Goal: Information Seeking & Learning: Learn about a topic

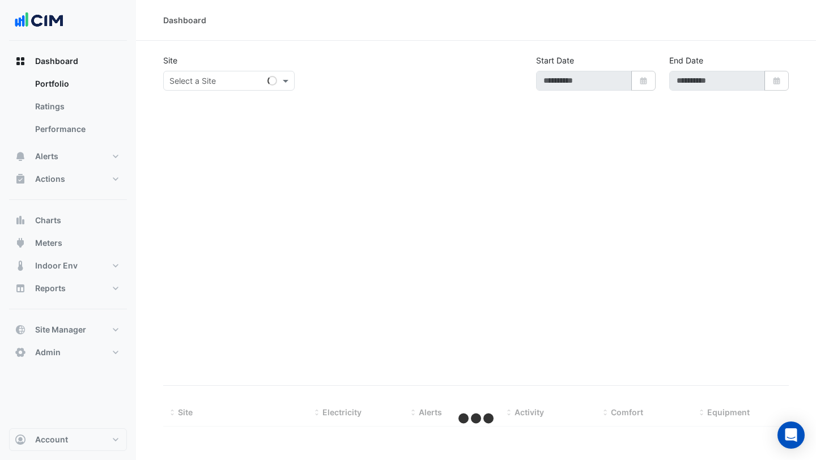
type input "**********"
select select "***"
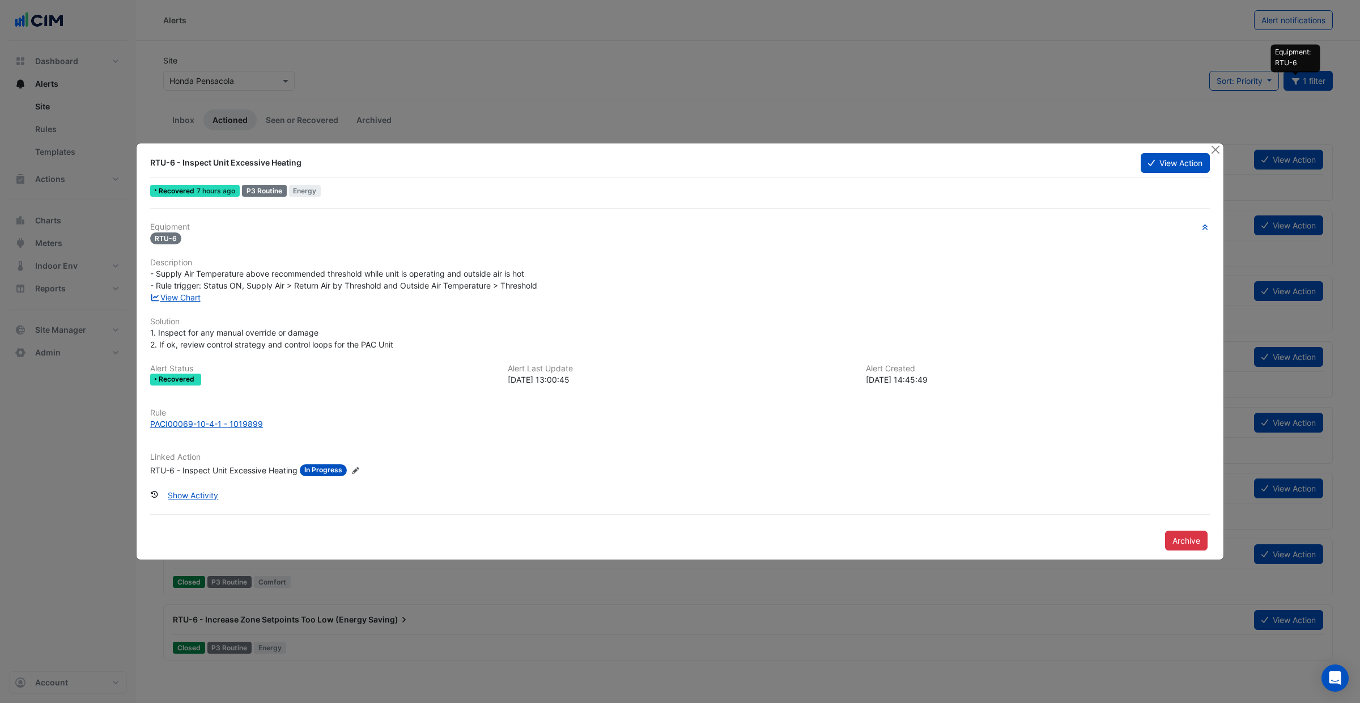
drag, startPoint x: 190, startPoint y: 164, endPoint x: 316, endPoint y: 169, distance: 125.4
click at [316, 169] on div "RTU-6 - Inspect Unit Excessive Heating" at bounding box center [638, 162] width 991 height 20
drag, startPoint x: 244, startPoint y: 270, endPoint x: 541, endPoint y: 272, distance: 297.6
click at [542, 272] on div "- Supply Air Temperature above recommended threshold while unit is operating an…" at bounding box center [680, 280] width 1060 height 24
drag, startPoint x: 226, startPoint y: 286, endPoint x: 534, endPoint y: 280, distance: 308.9
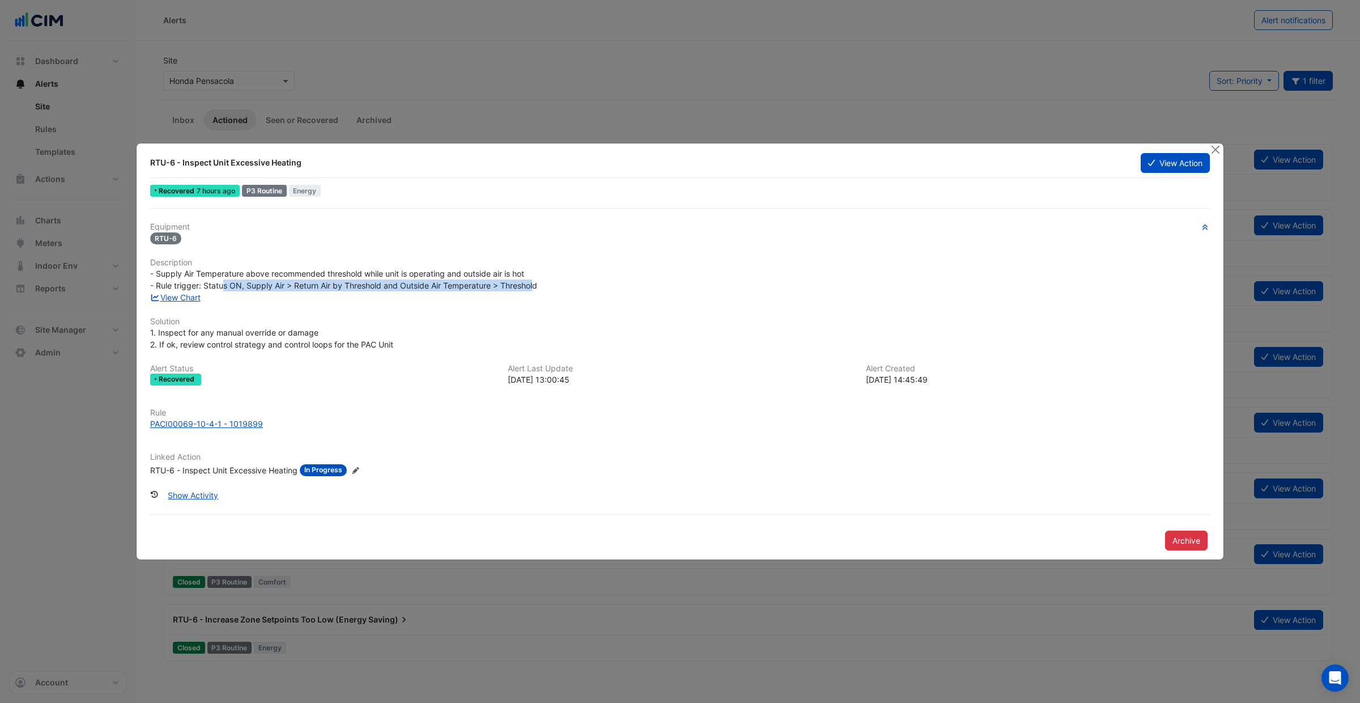
click at [534, 280] on span "- Supply Air Temperature above recommended threshold while unit is operating an…" at bounding box center [343, 280] width 387 height 22
copy div "PACI00069-10-4-1 - 1019899"
drag, startPoint x: 232, startPoint y: 165, endPoint x: 362, endPoint y: 172, distance: 130.0
click at [338, 165] on div "RTU-6 - Inspect Unit Excessive Heating" at bounding box center [638, 162] width 977 height 11
copy div "Excessive Heating"
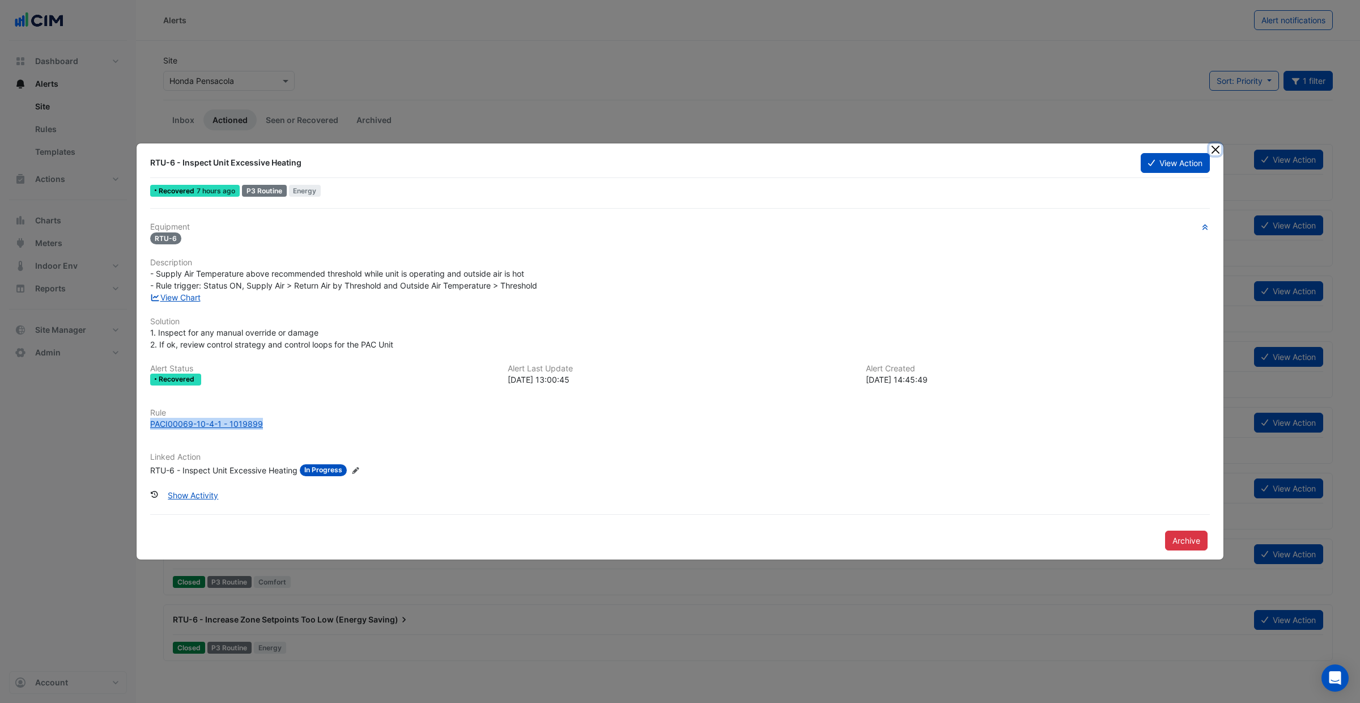
click at [1020, 148] on button "Close" at bounding box center [1215, 149] width 12 height 12
drag, startPoint x: 412, startPoint y: 163, endPoint x: 380, endPoint y: 95, distance: 75.3
click at [410, 163] on div "RTU-6 - Inspect Unit Excessive Heating" at bounding box center [638, 162] width 977 height 11
drag, startPoint x: 1220, startPoint y: 144, endPoint x: 1233, endPoint y: 137, distance: 14.7
click at [1020, 144] on div at bounding box center [1216, 149] width 14 height 13
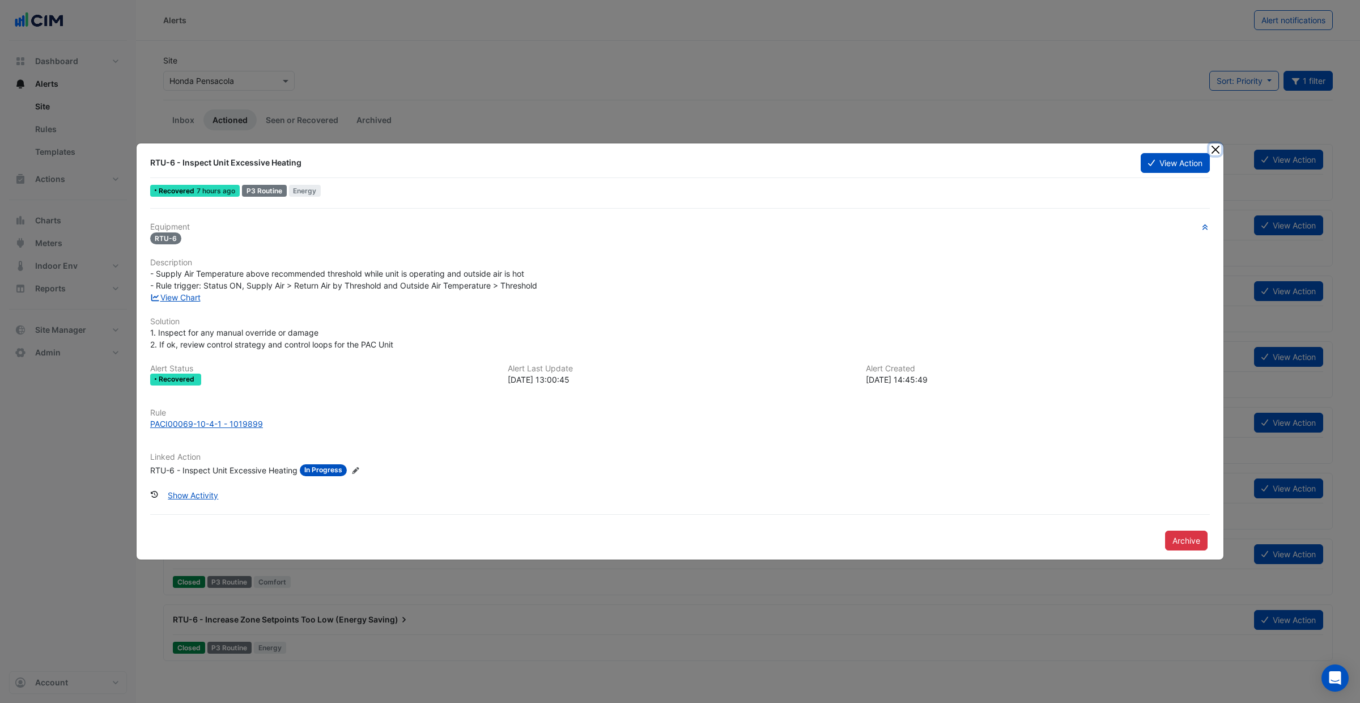
click at [1020, 152] on button "Close" at bounding box center [1215, 149] width 12 height 12
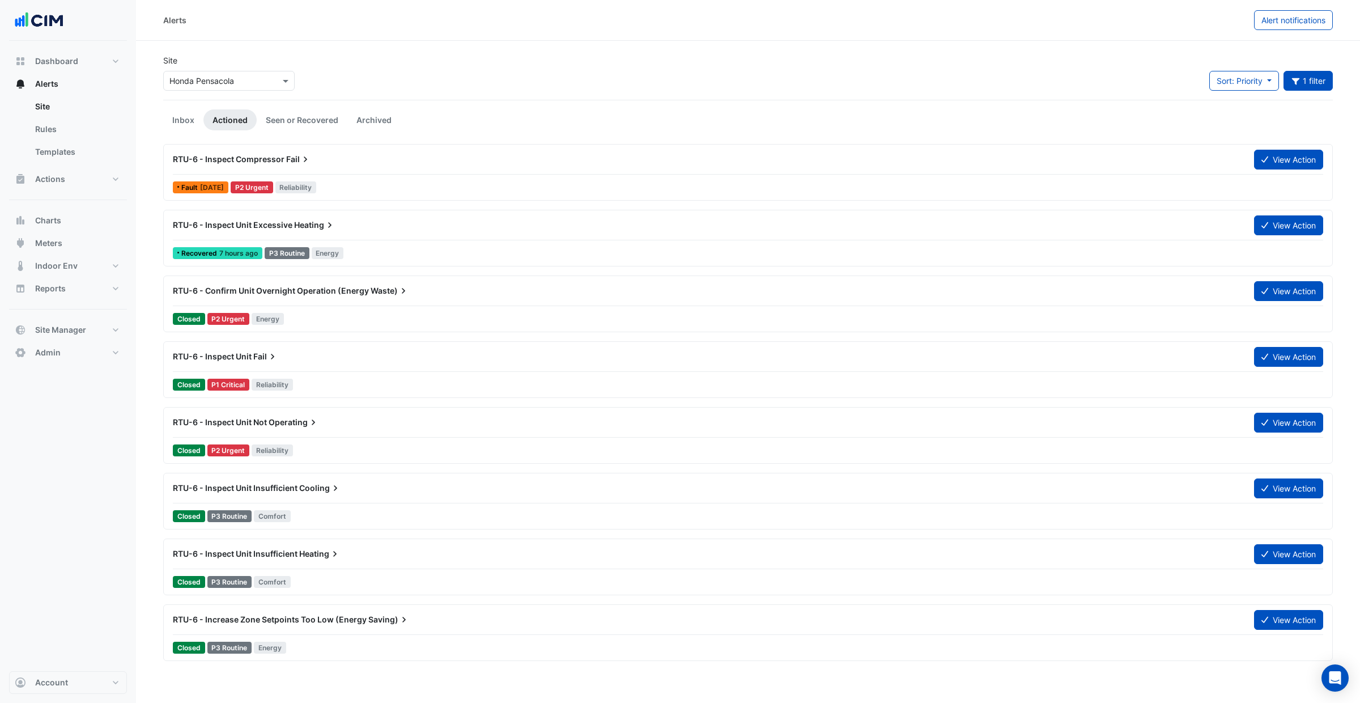
click at [247, 169] on div "RTU-6 - Inspect Compressor Fail" at bounding box center [706, 159] width 1081 height 20
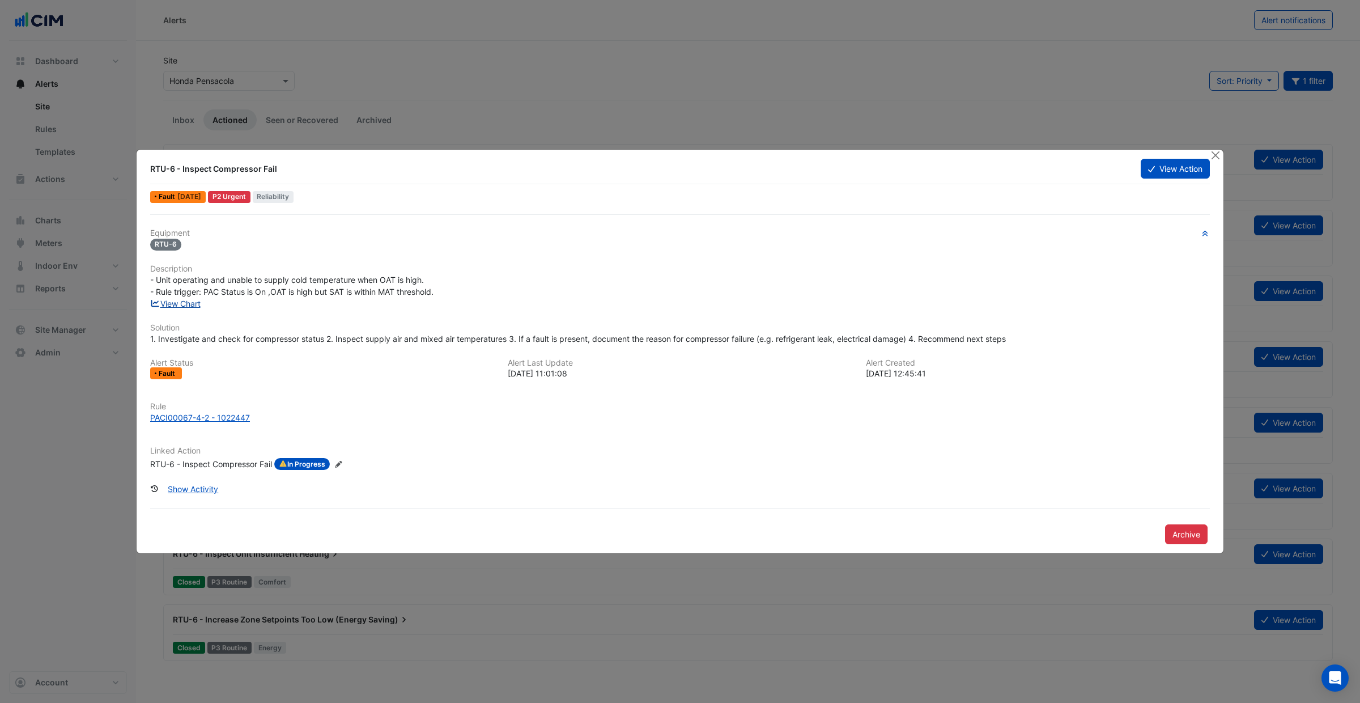
click at [182, 299] on link "View Chart" at bounding box center [175, 304] width 50 height 10
click at [1020, 158] on button "Close" at bounding box center [1215, 156] width 12 height 12
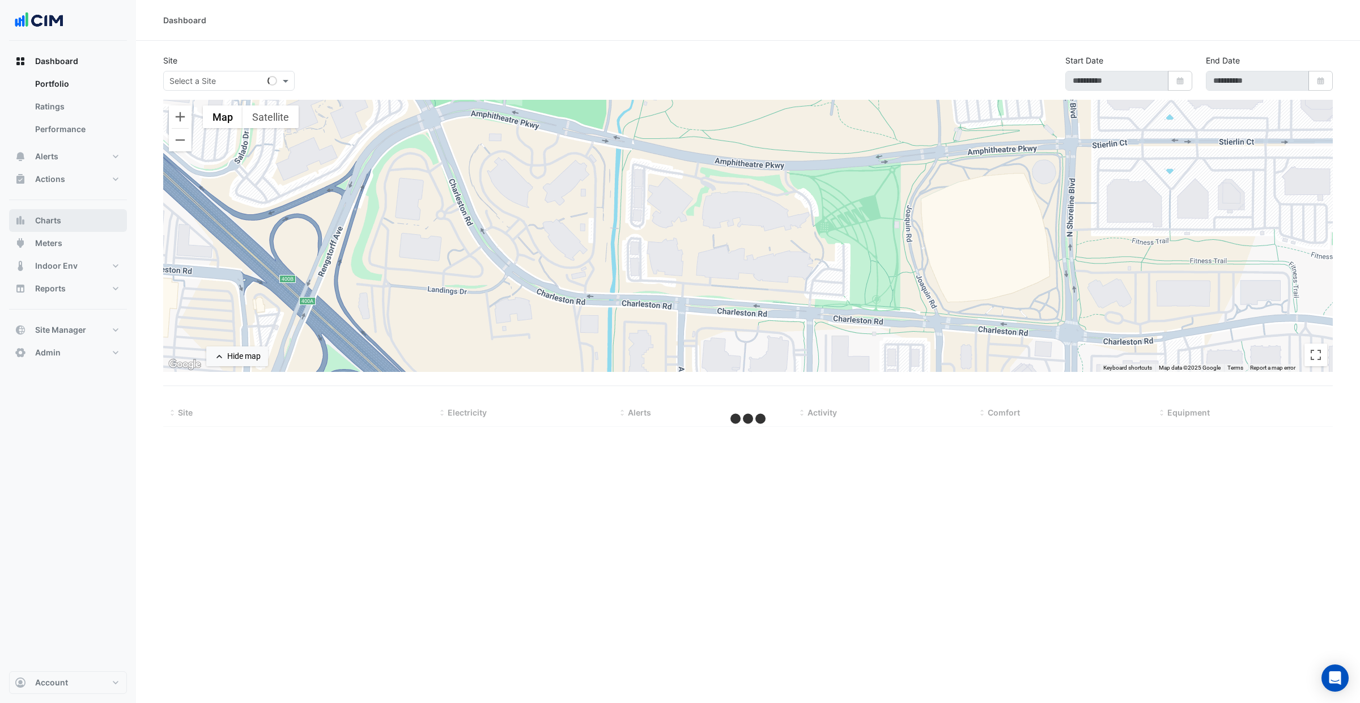
type input "**********"
select select "***"
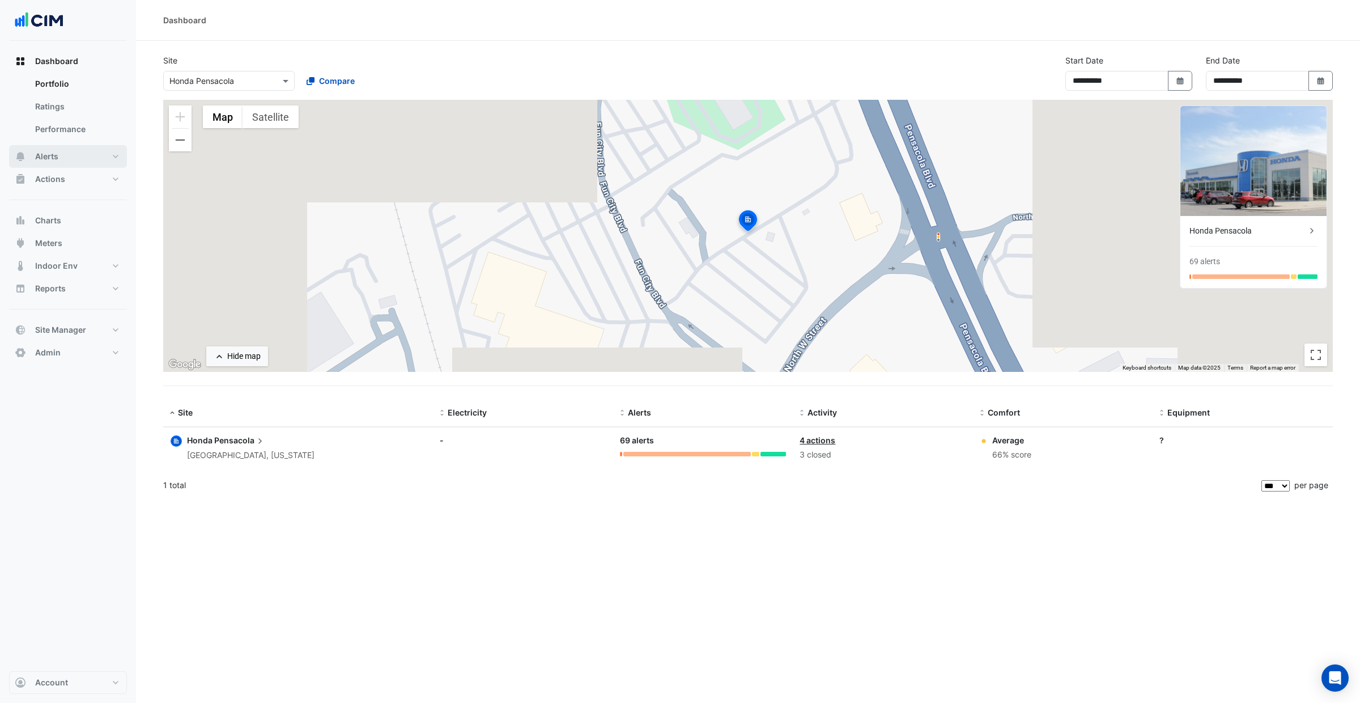
click at [70, 156] on button "Alerts" at bounding box center [68, 156] width 118 height 23
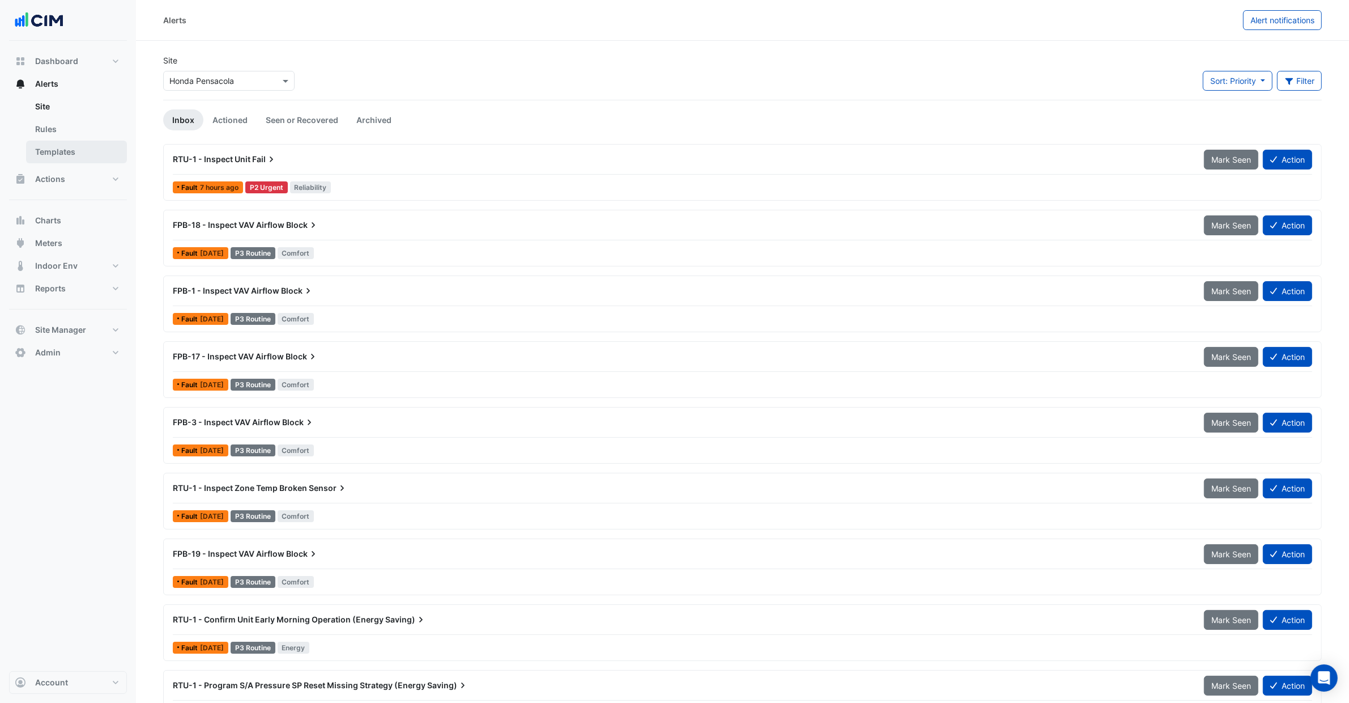
click at [74, 157] on link "Templates" at bounding box center [76, 152] width 101 height 23
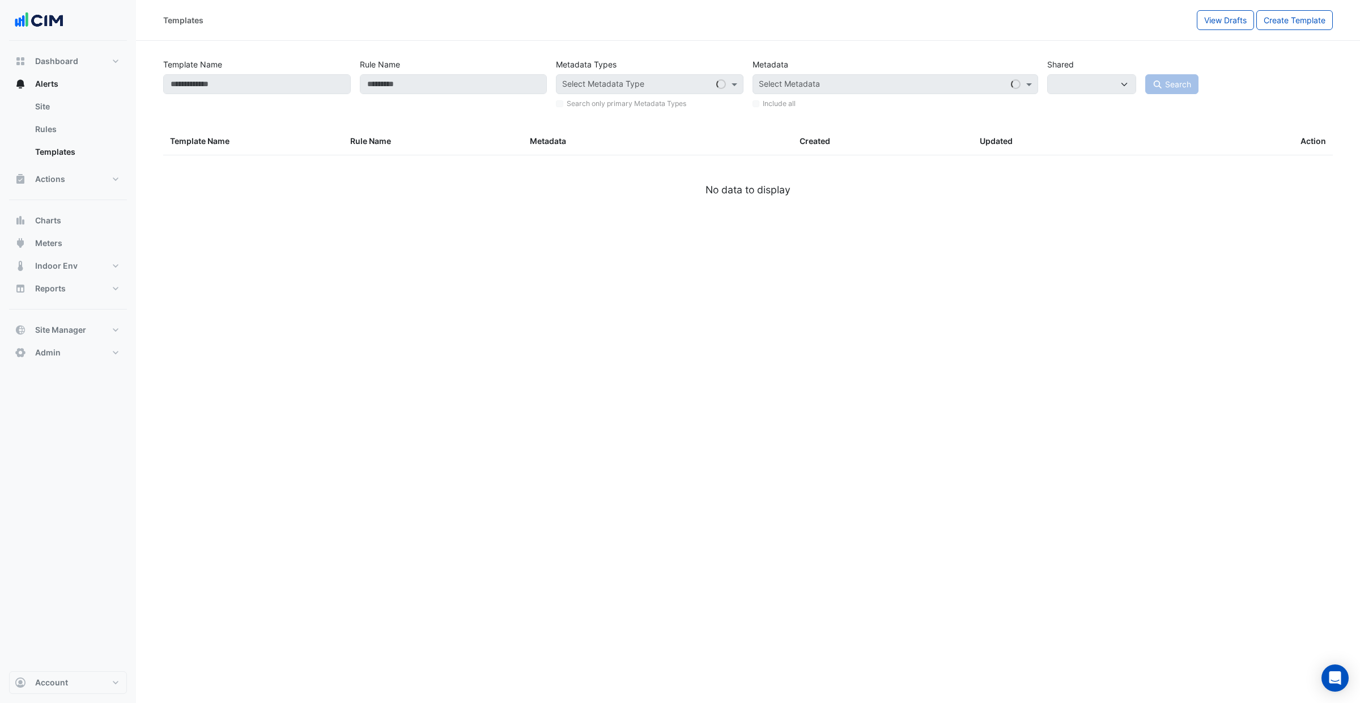
select select
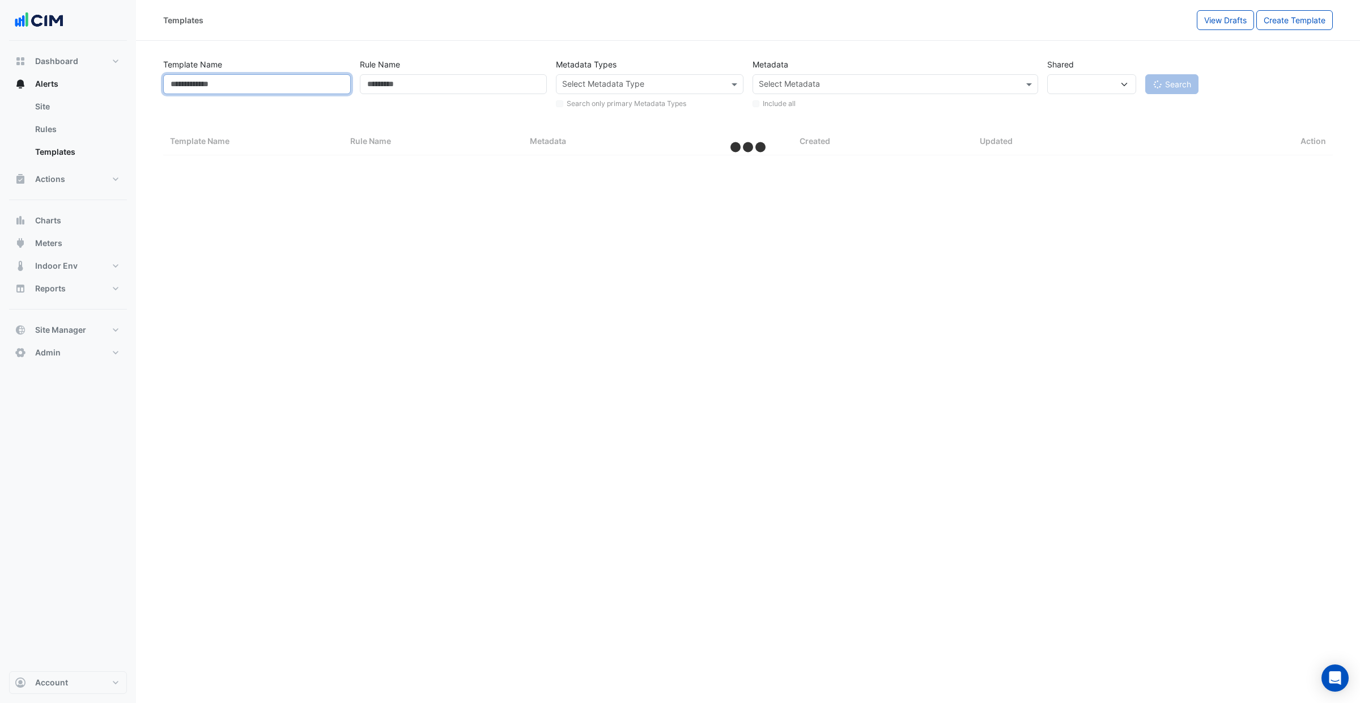
click at [213, 85] on input "Template Name" at bounding box center [257, 84] width 188 height 20
paste input "**********"
drag, startPoint x: 288, startPoint y: 82, endPoint x: 254, endPoint y: 88, distance: 34.7
click at [250, 81] on input "**********" at bounding box center [257, 84] width 188 height 20
type input "**********"
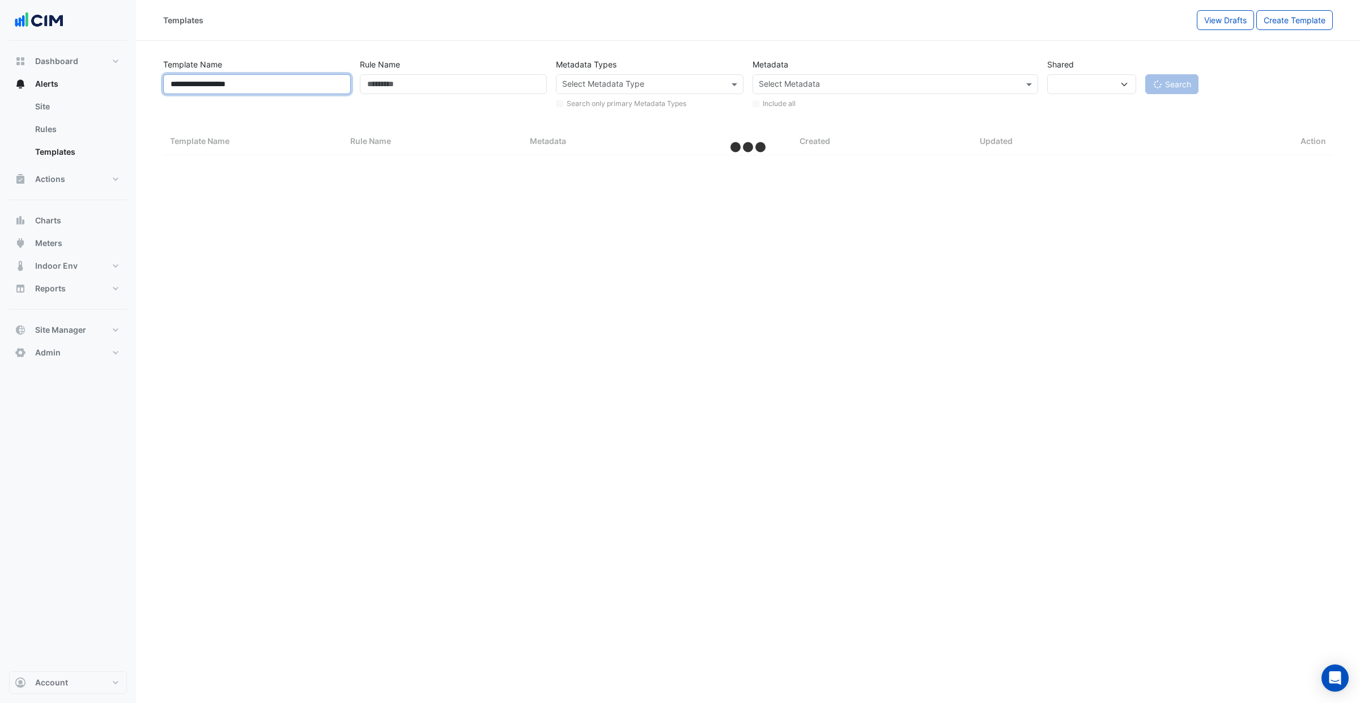
select select "***"
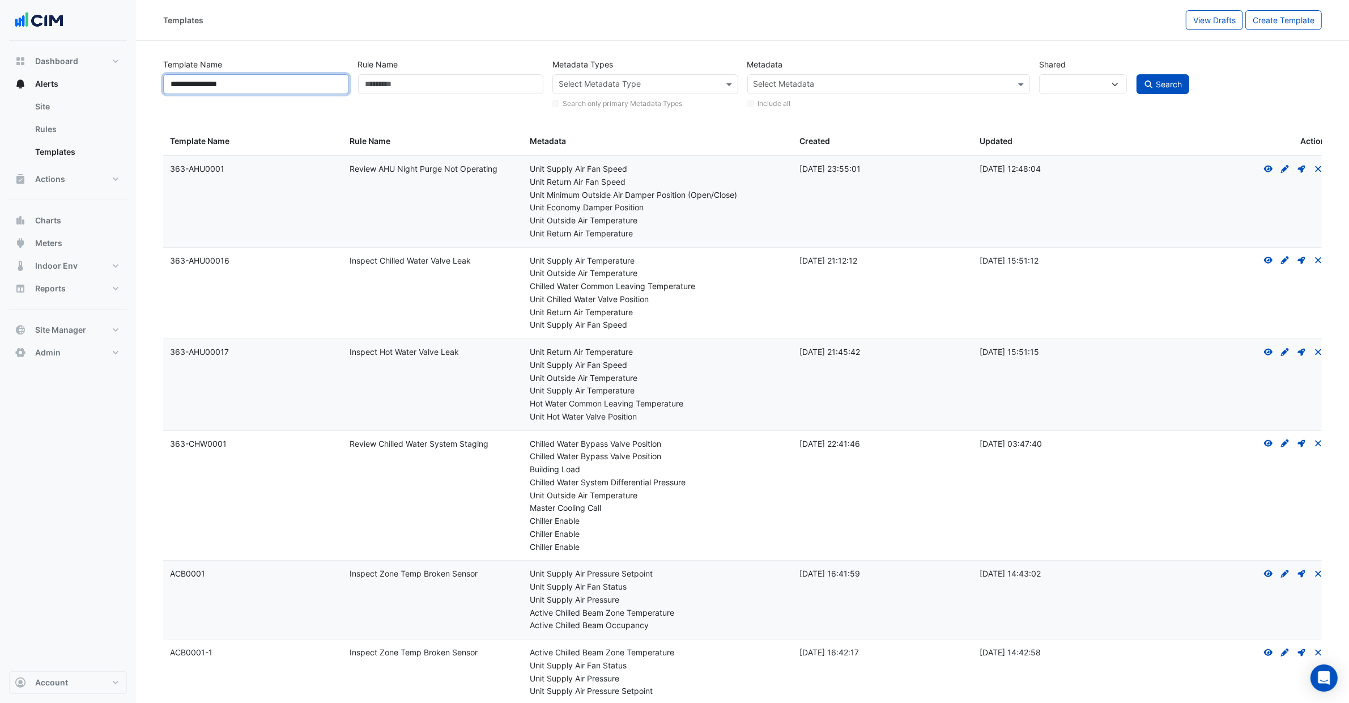
type input "**********"
click at [1137, 74] on button "Search" at bounding box center [1163, 84] width 53 height 20
select select
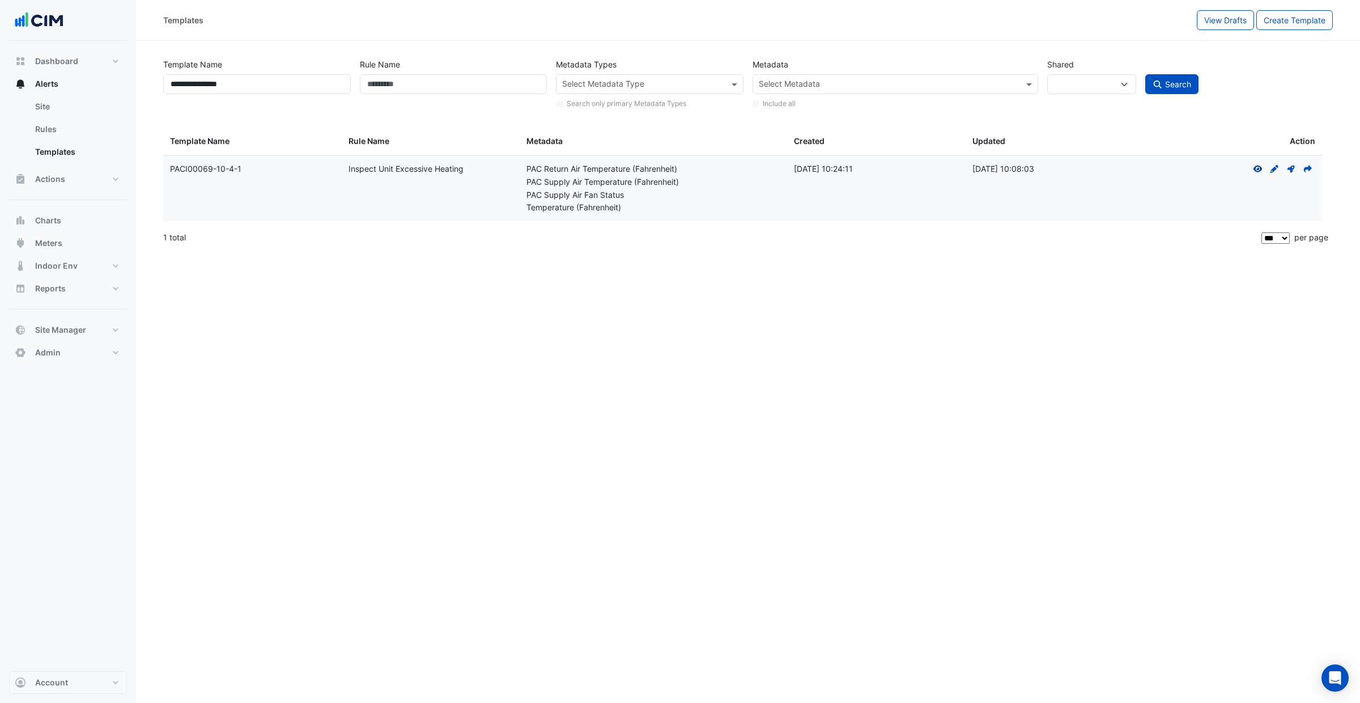
click at [1258, 171] on icon "View" at bounding box center [1258, 169] width 10 height 8
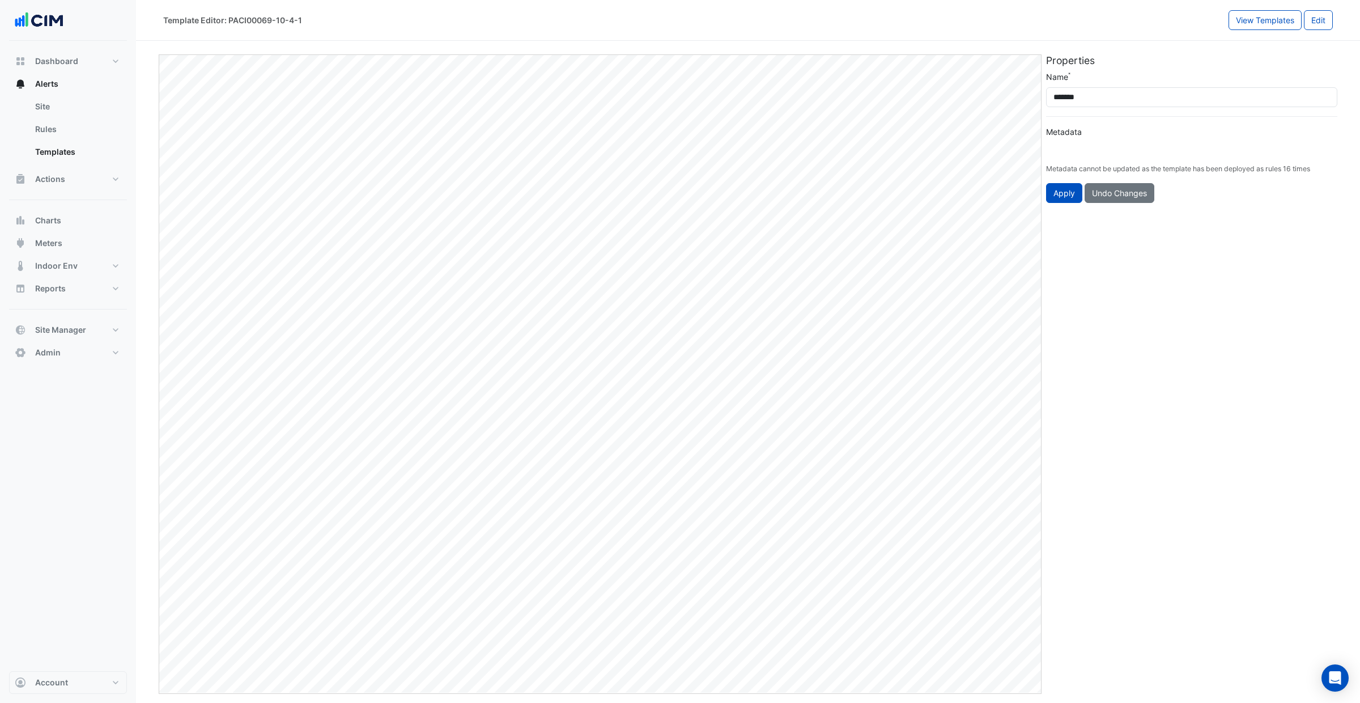
type input "**********"
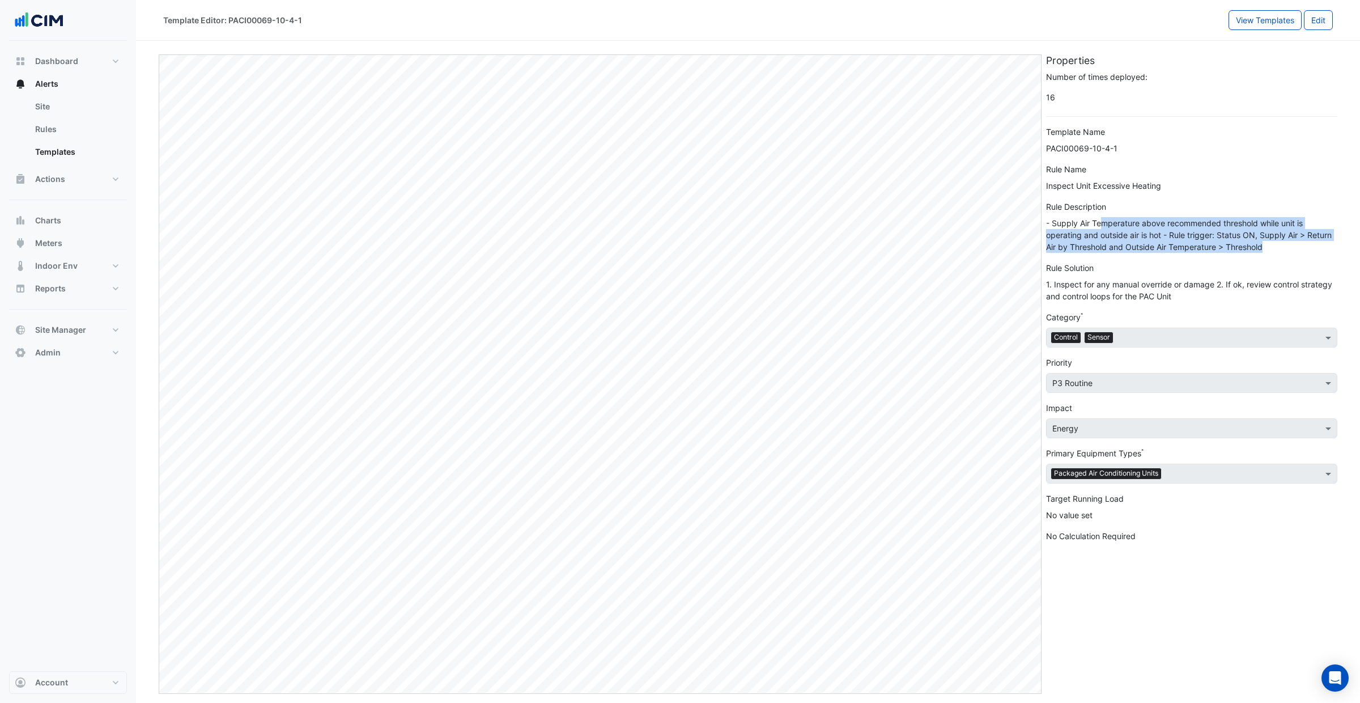
drag, startPoint x: 1154, startPoint y: 216, endPoint x: 1287, endPoint y: 244, distance: 134.8
click at [1287, 244] on div "- Supply Air Temperature above recommended threshold while unit is operating an…" at bounding box center [1191, 235] width 291 height 36
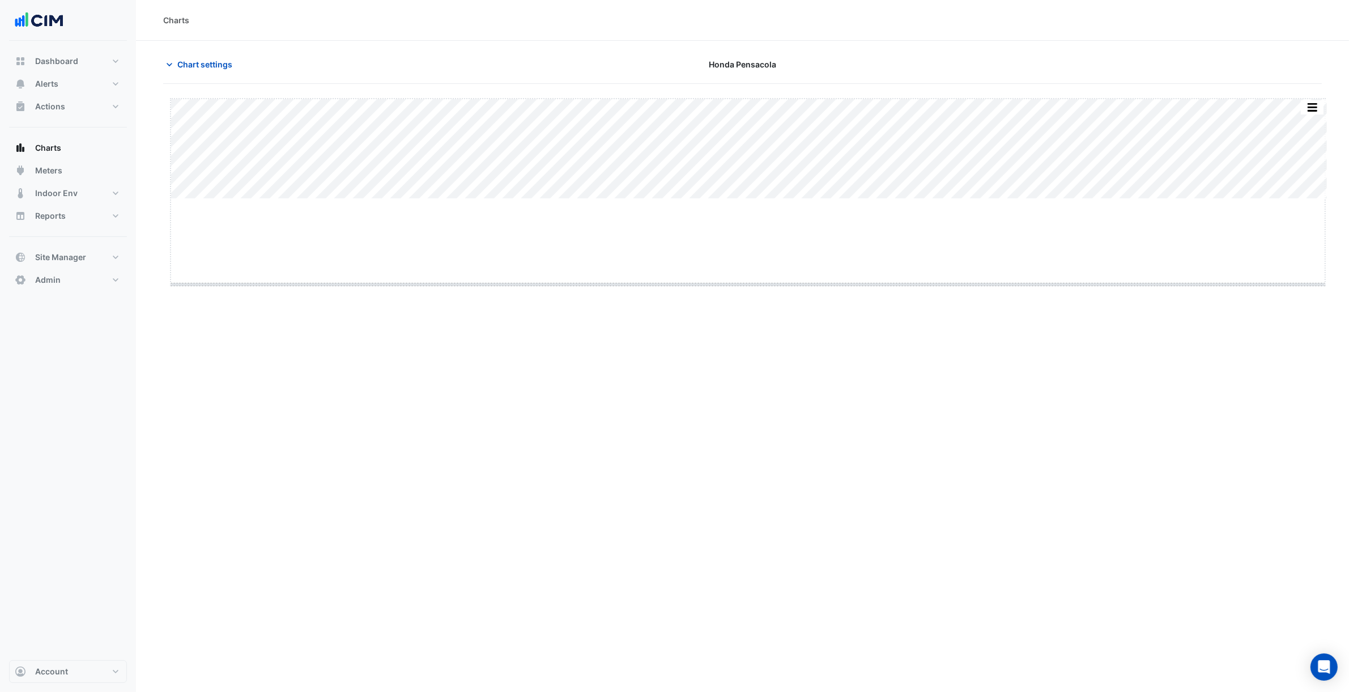
click at [758, 471] on div "Charts Chart settings Honda Pensacola Split by Equip Split All Split None Print…" at bounding box center [742, 346] width 1213 height 692
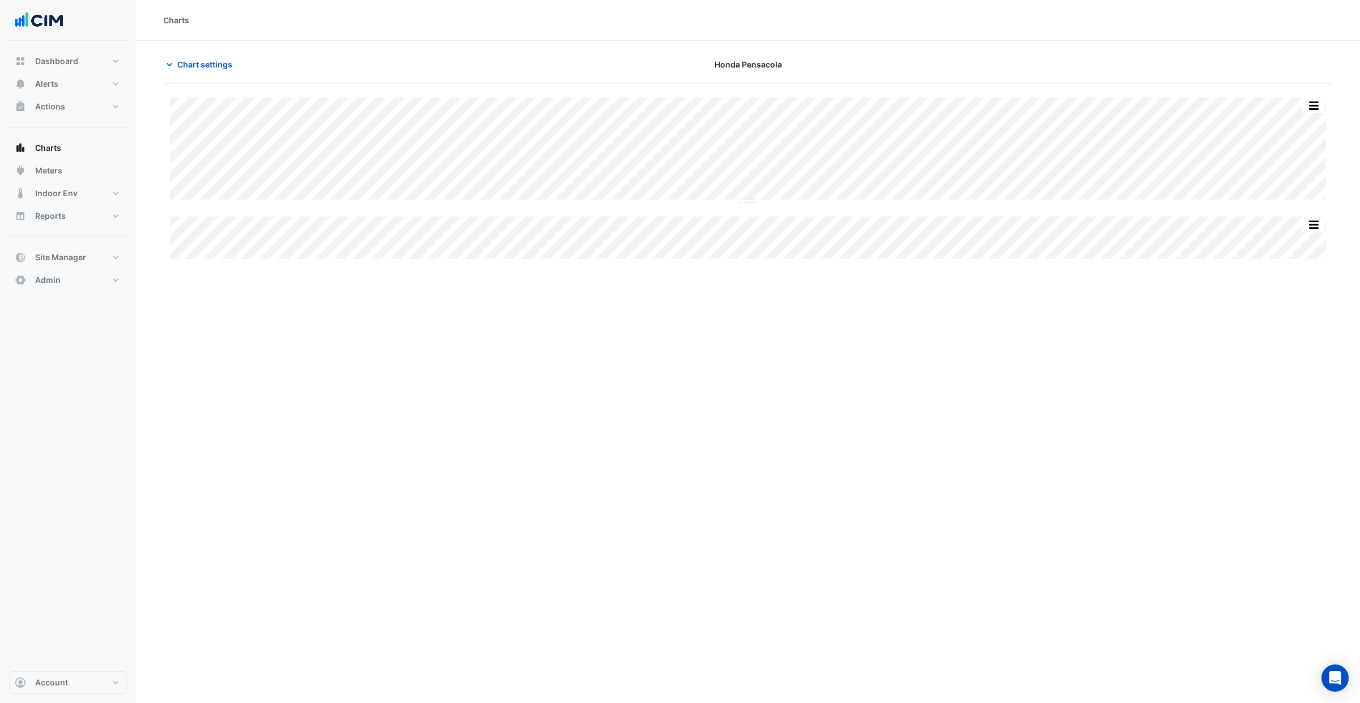
drag, startPoint x: 749, startPoint y: 203, endPoint x: 755, endPoint y: 319, distance: 115.2
click at [755, 319] on div "Charts Chart settings Honda Pensacola Split by Equip Split All Split None Print…" at bounding box center [748, 351] width 1224 height 703
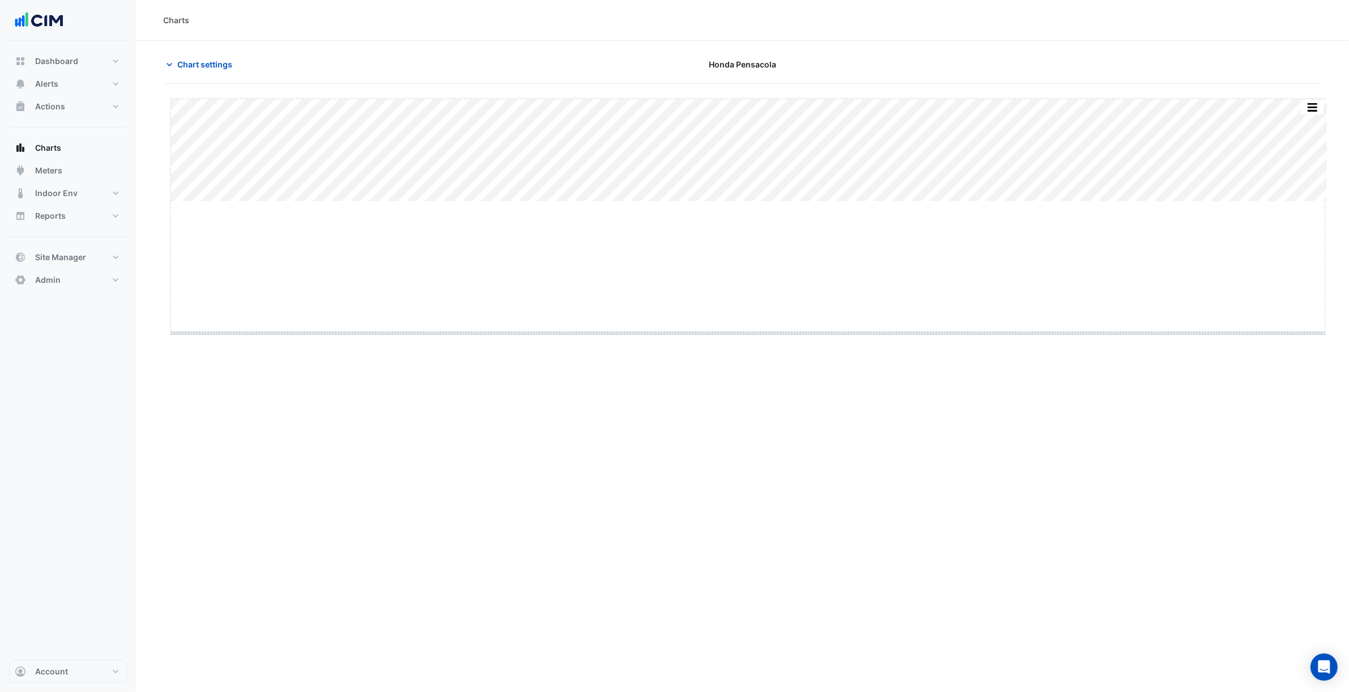
drag, startPoint x: 747, startPoint y: 201, endPoint x: 753, endPoint y: 353, distance: 152.6
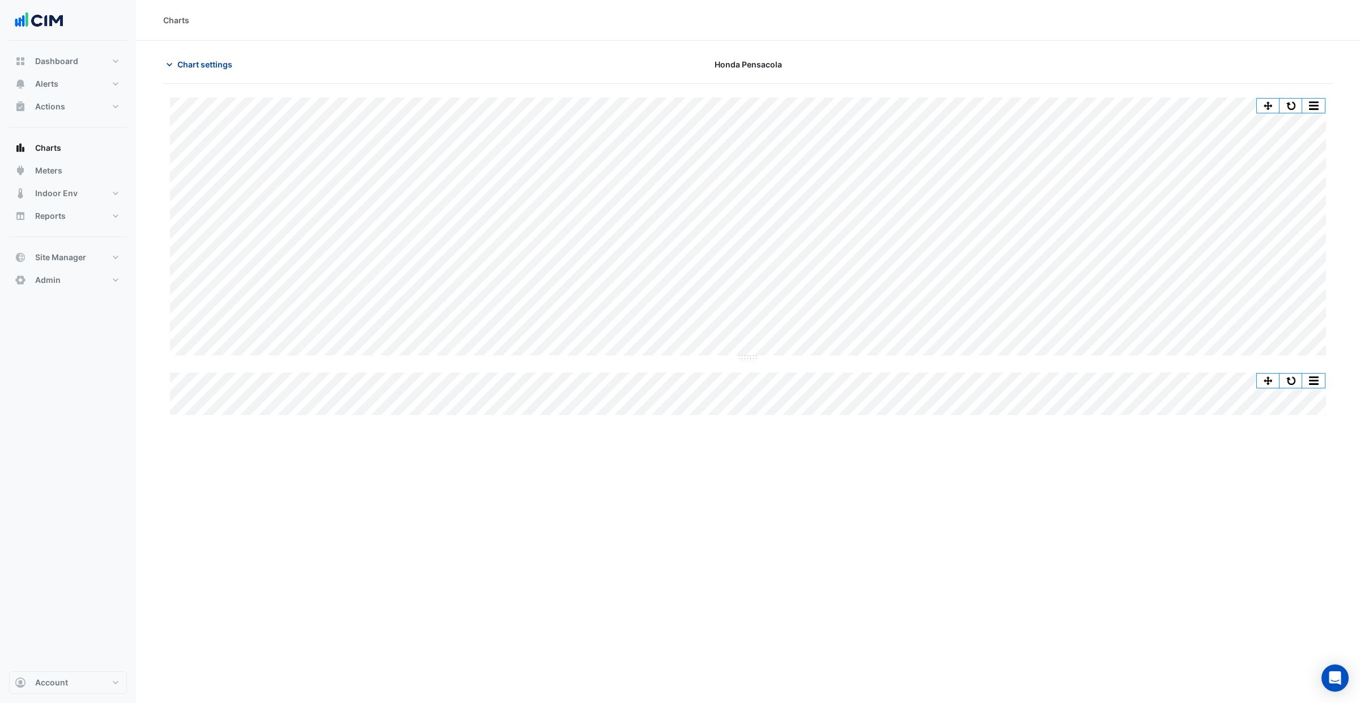
click at [206, 73] on button "Chart settings" at bounding box center [201, 64] width 77 height 20
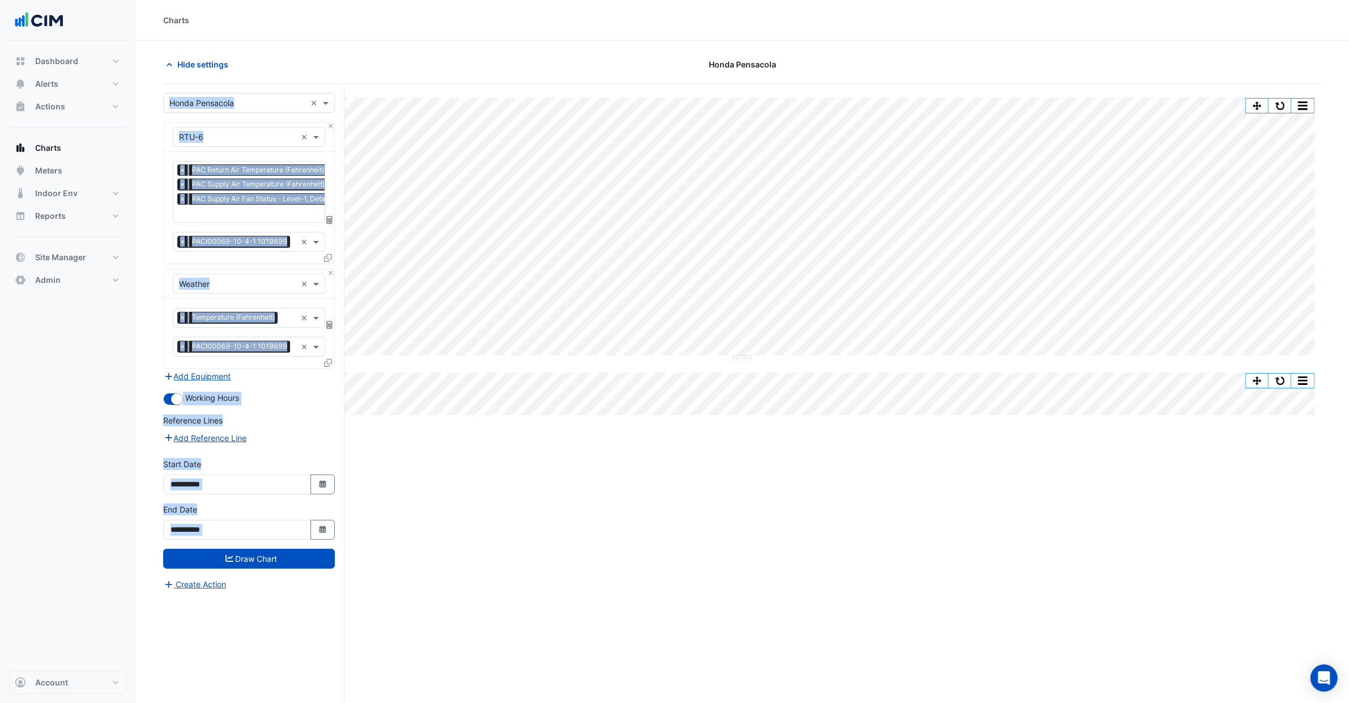
click at [237, 222] on div "× PAC Return Air Temperature (Fahrenheit) - Level-1, Detail × PAC Supply Air Te…" at bounding box center [249, 208] width 171 height 112
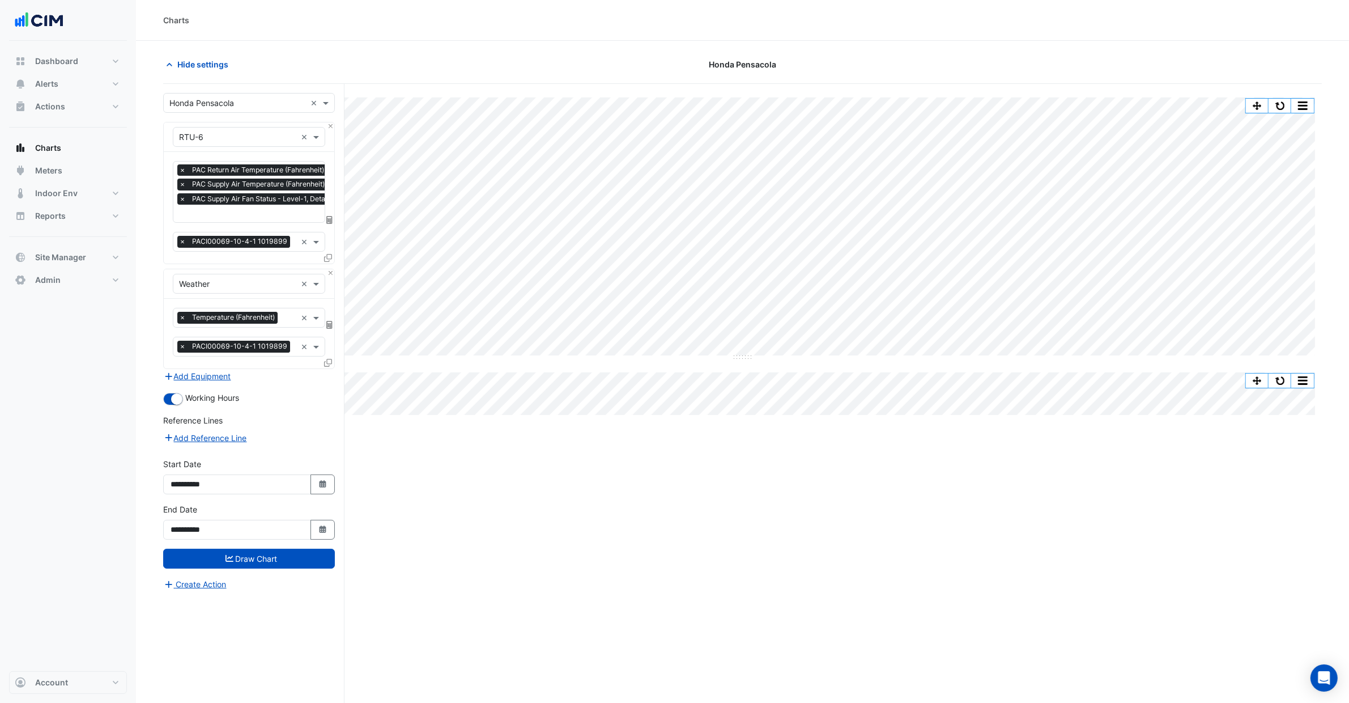
click at [240, 209] on input "text" at bounding box center [281, 215] width 204 height 12
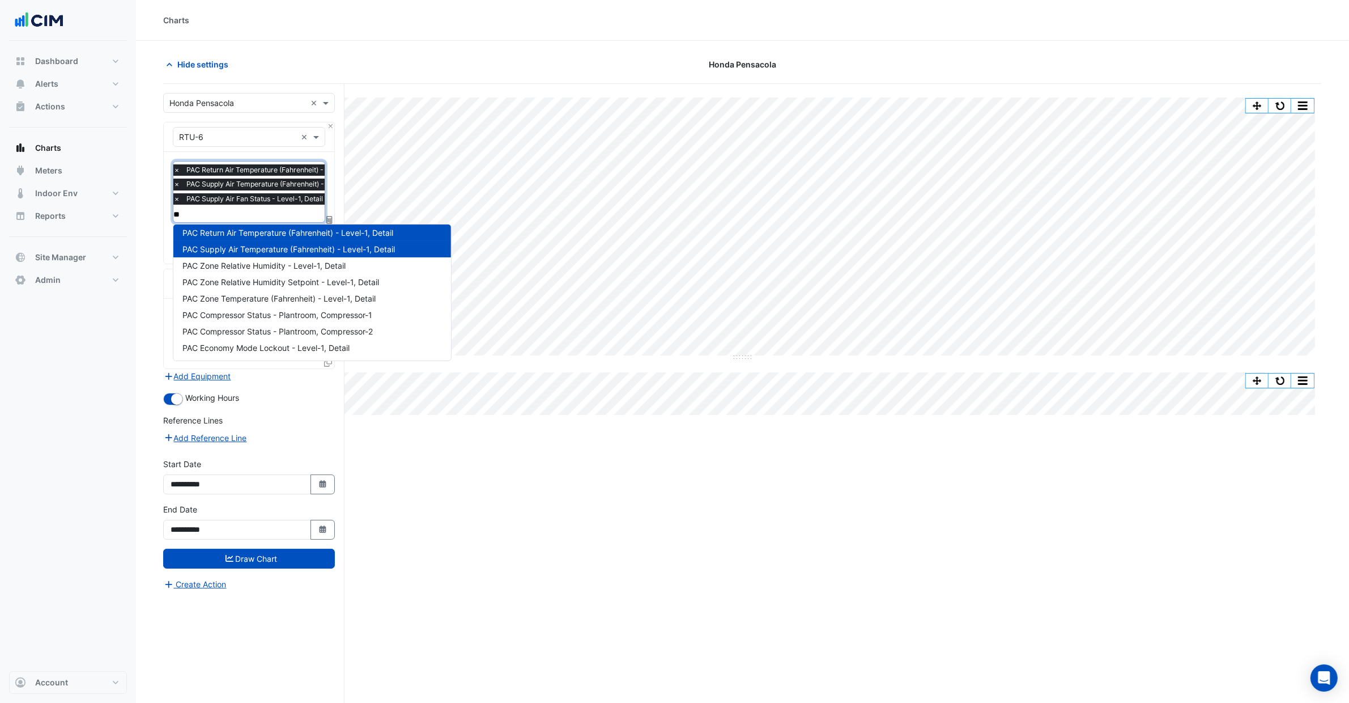
scroll to position [4, 0]
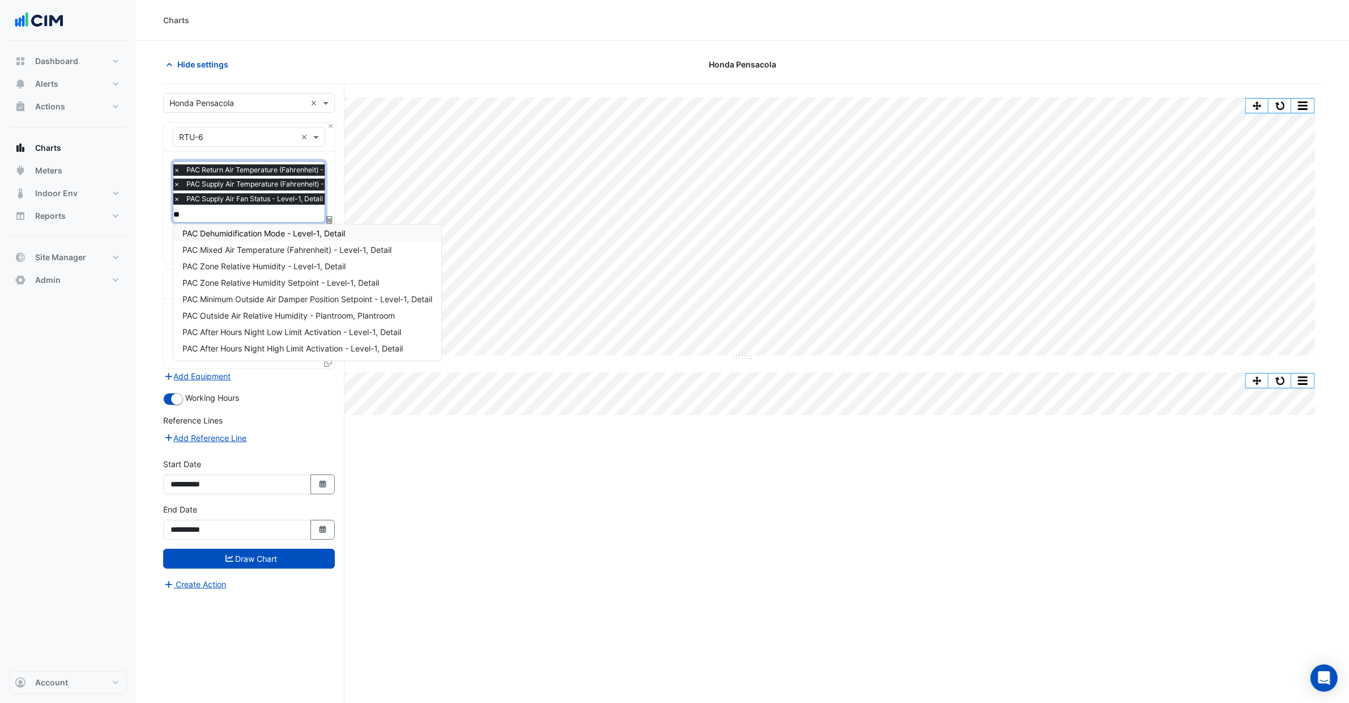
type input "***"
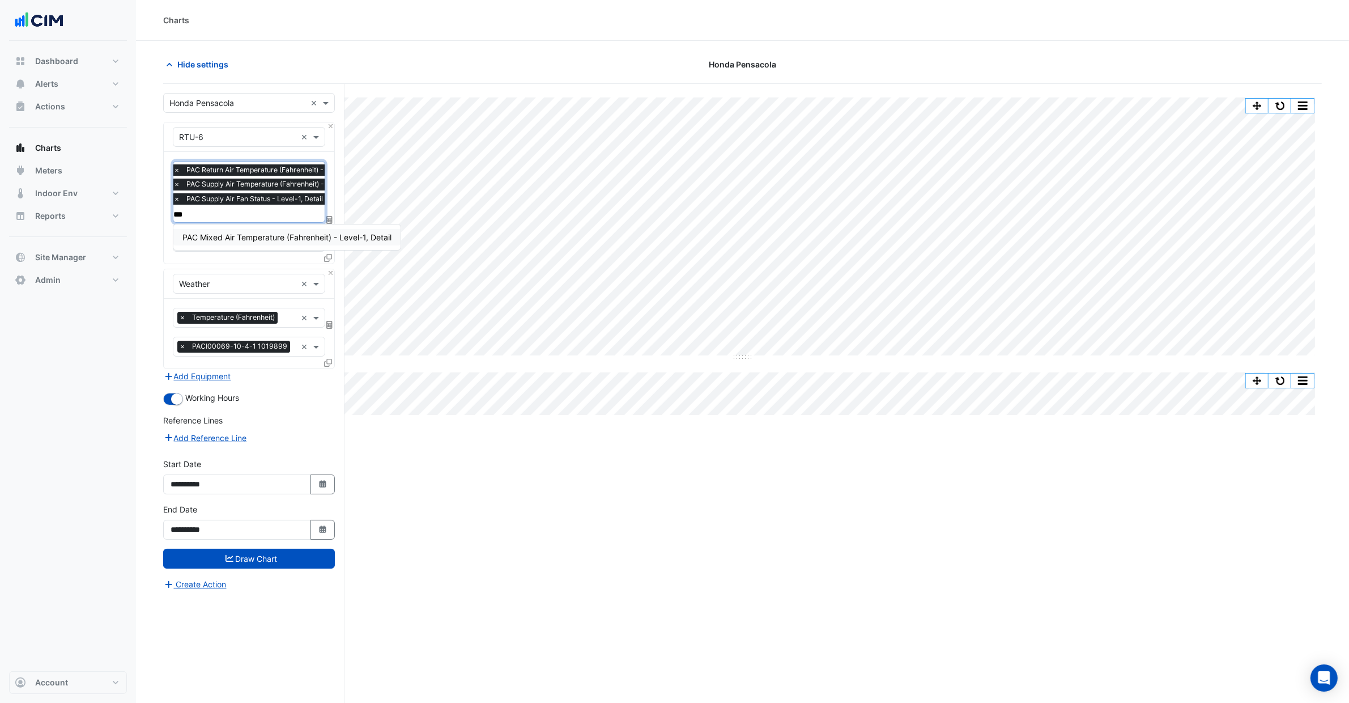
click at [257, 236] on span "PAC Mixed Air Temperature (Fahrenheit) - Level-1, Detail" at bounding box center [286, 237] width 209 height 10
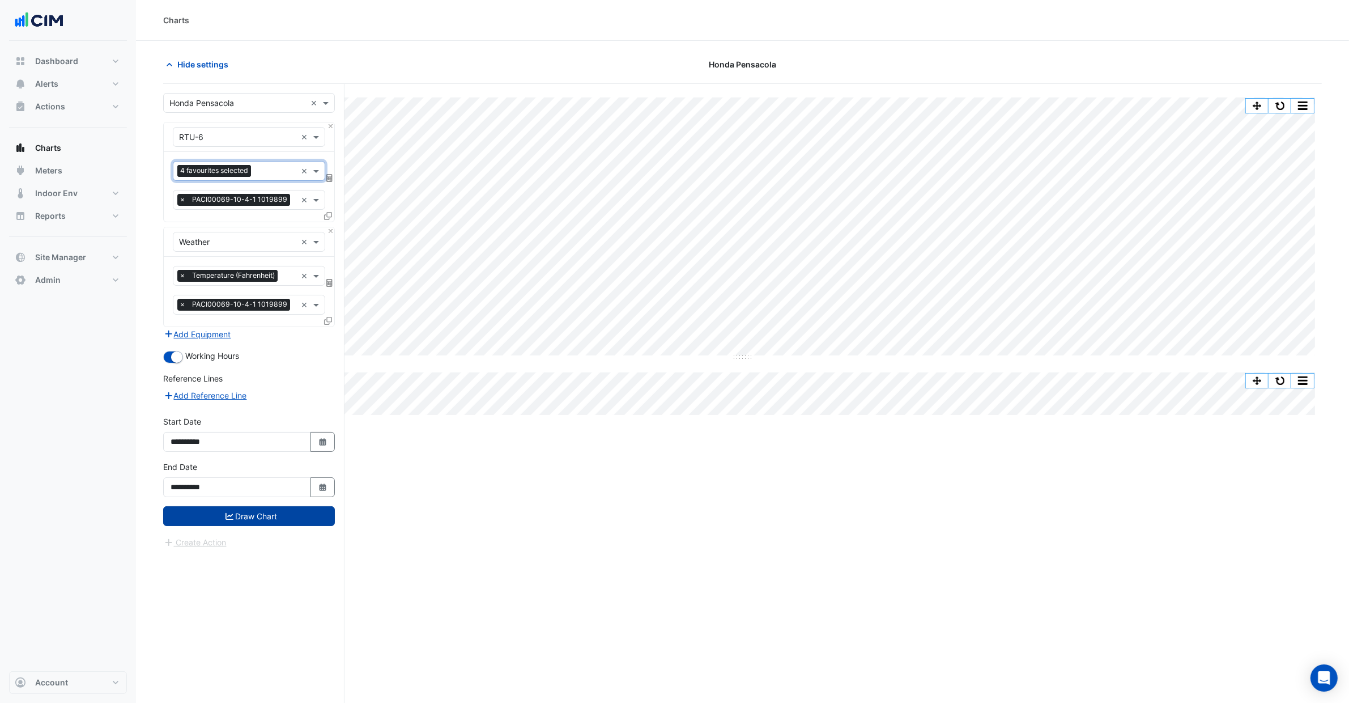
click at [269, 514] on button "Draw Chart" at bounding box center [249, 516] width 172 height 20
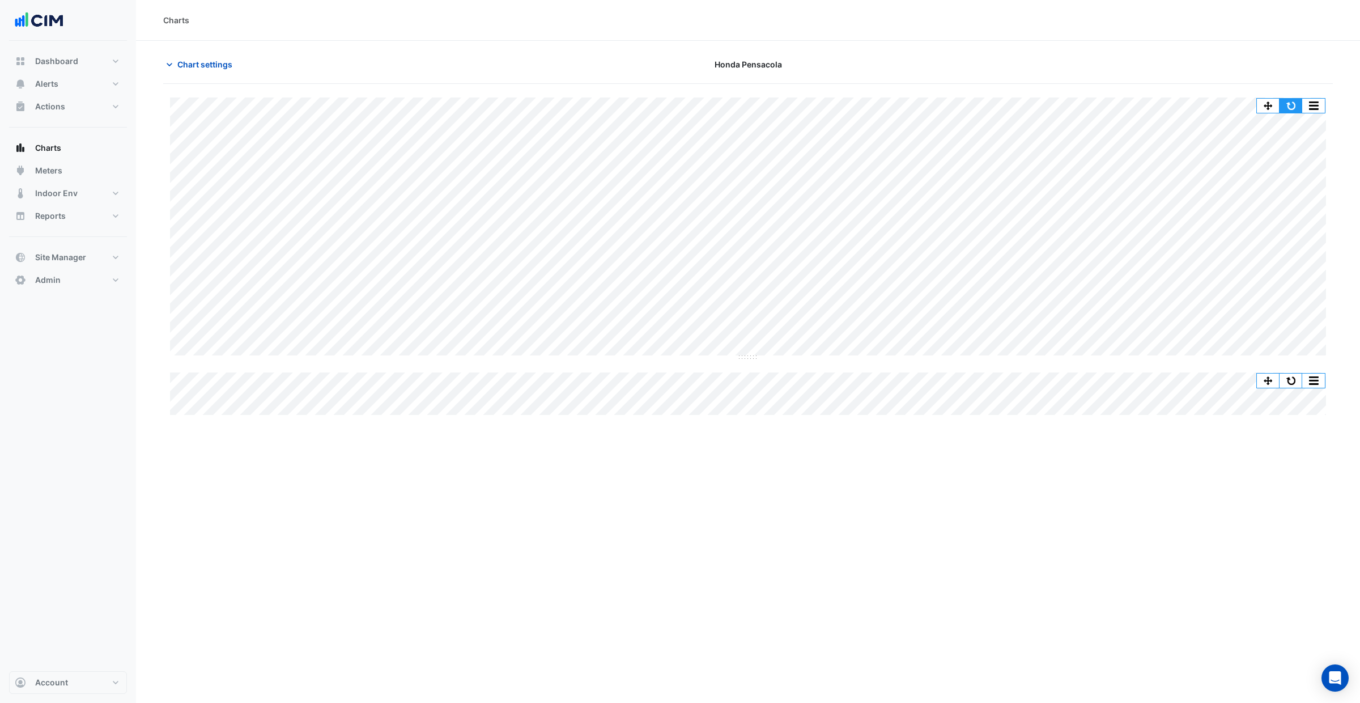
click at [1297, 102] on button "button" at bounding box center [1291, 106] width 23 height 14
click at [213, 53] on section "Chart settings Honda Pensacola Split by Equip Split All Split None Print Save a…" at bounding box center [748, 229] width 1224 height 376
click at [223, 62] on span "Chart settings" at bounding box center [204, 64] width 55 height 12
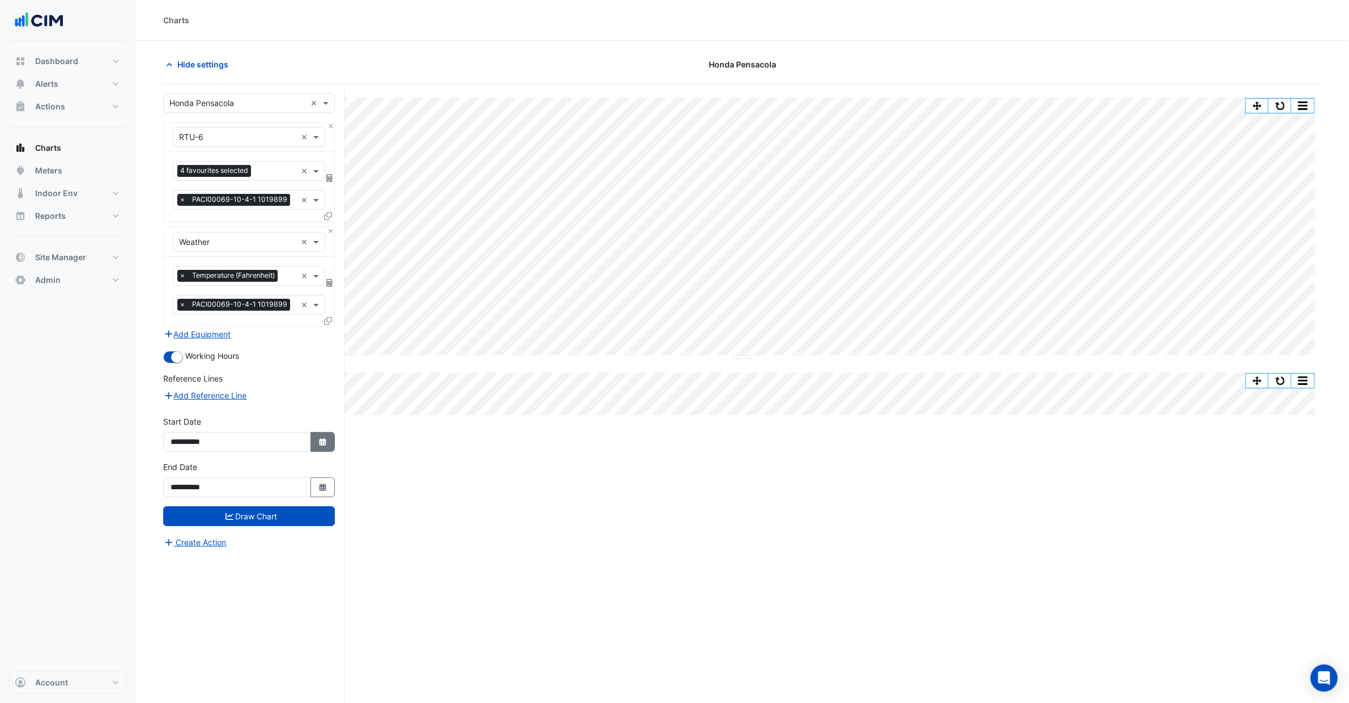
click at [312, 445] on button "Select Date" at bounding box center [323, 442] width 25 height 20
select select "*"
select select "****"
click at [181, 288] on span "Previous month" at bounding box center [183, 292] width 9 height 9
select select "*"
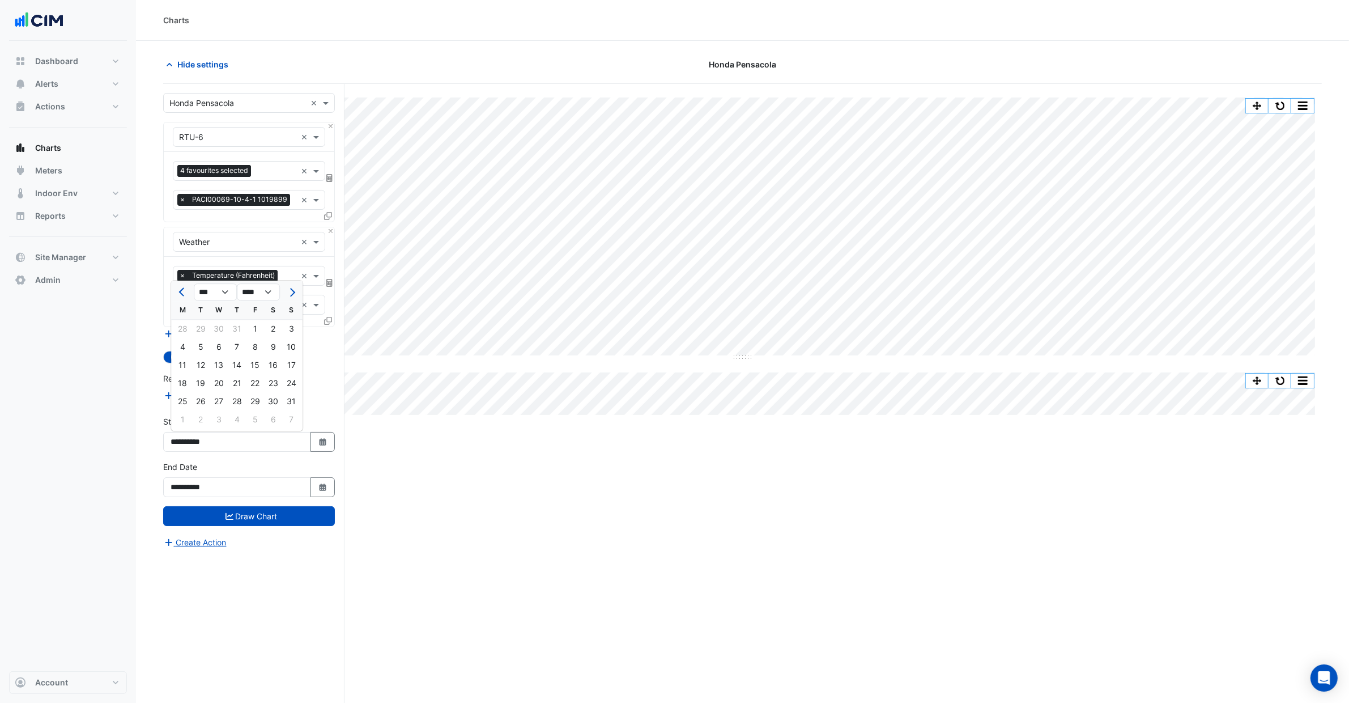
click at [251, 332] on div "1" at bounding box center [255, 329] width 18 height 18
type input "**********"
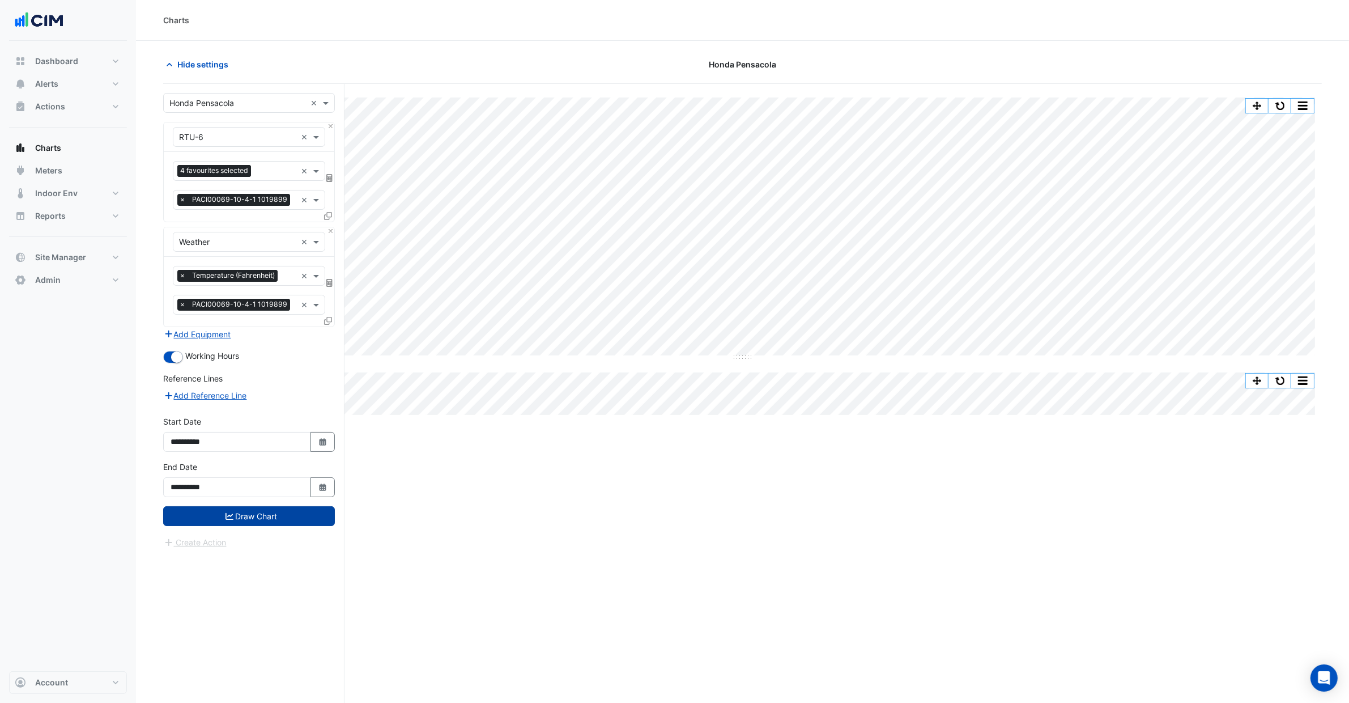
click at [316, 526] on button "Draw Chart" at bounding box center [249, 516] width 172 height 20
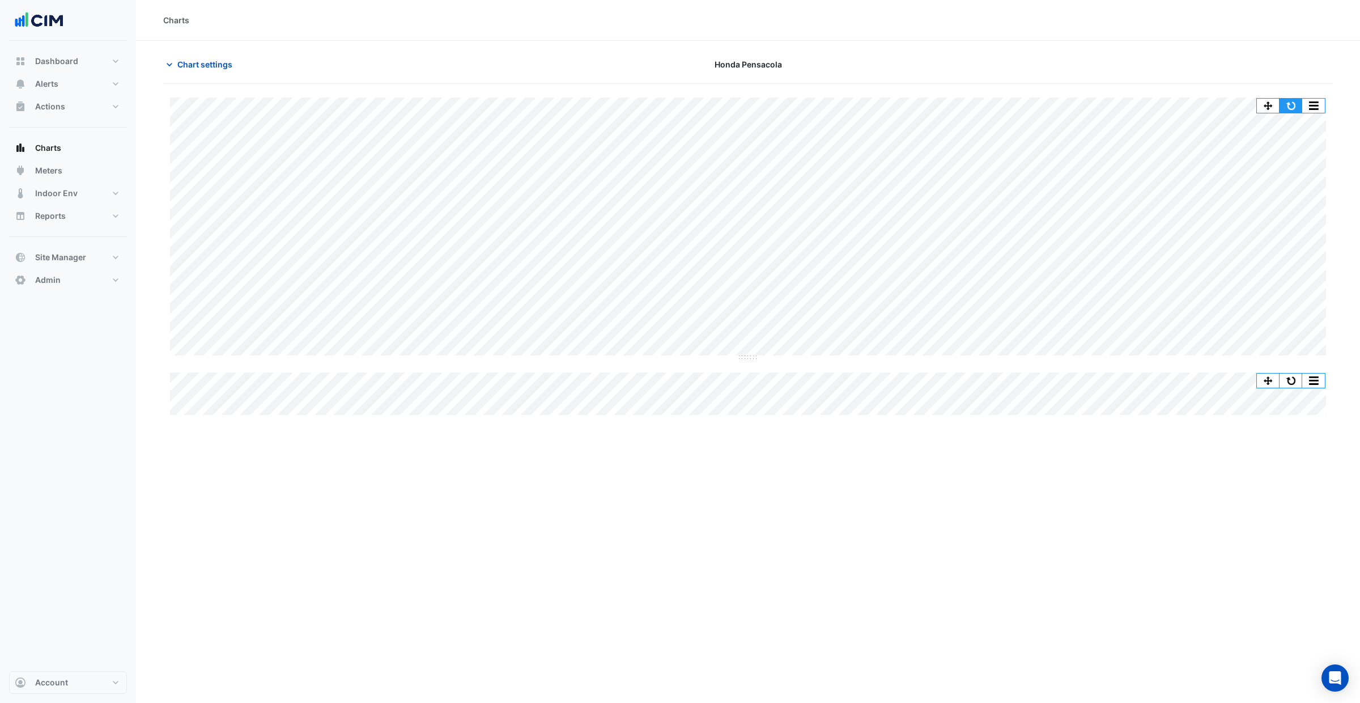
click at [1277, 106] on button "button" at bounding box center [1268, 106] width 23 height 14
click at [120, 290] on div "Charts Chart settings Honda Pensacola Split by Equip Split All Split None Print…" at bounding box center [680, 351] width 1360 height 703
click at [1295, 113] on div "Split by Equip Split All Split None Print Save as JPEG Save as PNG Pivot Data T…" at bounding box center [1290, 105] width 69 height 15
click at [1296, 105] on button "button" at bounding box center [1291, 106] width 23 height 14
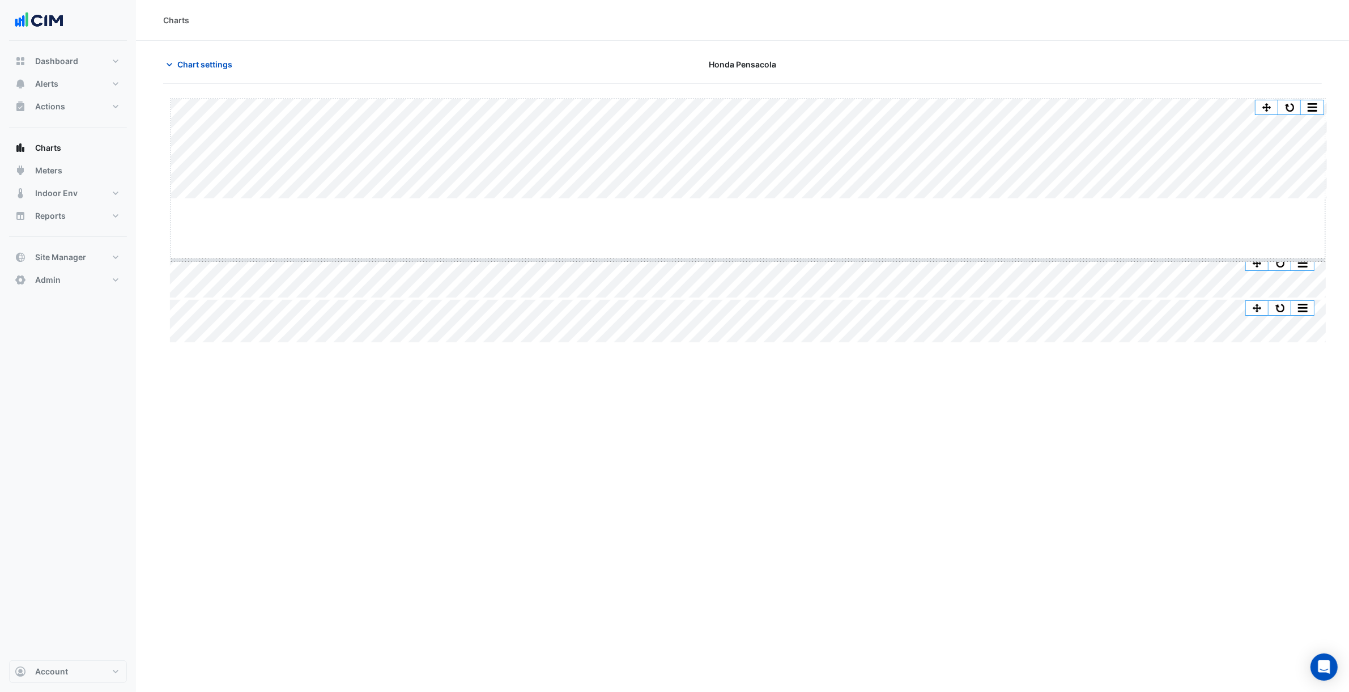
drag, startPoint x: 741, startPoint y: 198, endPoint x: 757, endPoint y: 332, distance: 135.2
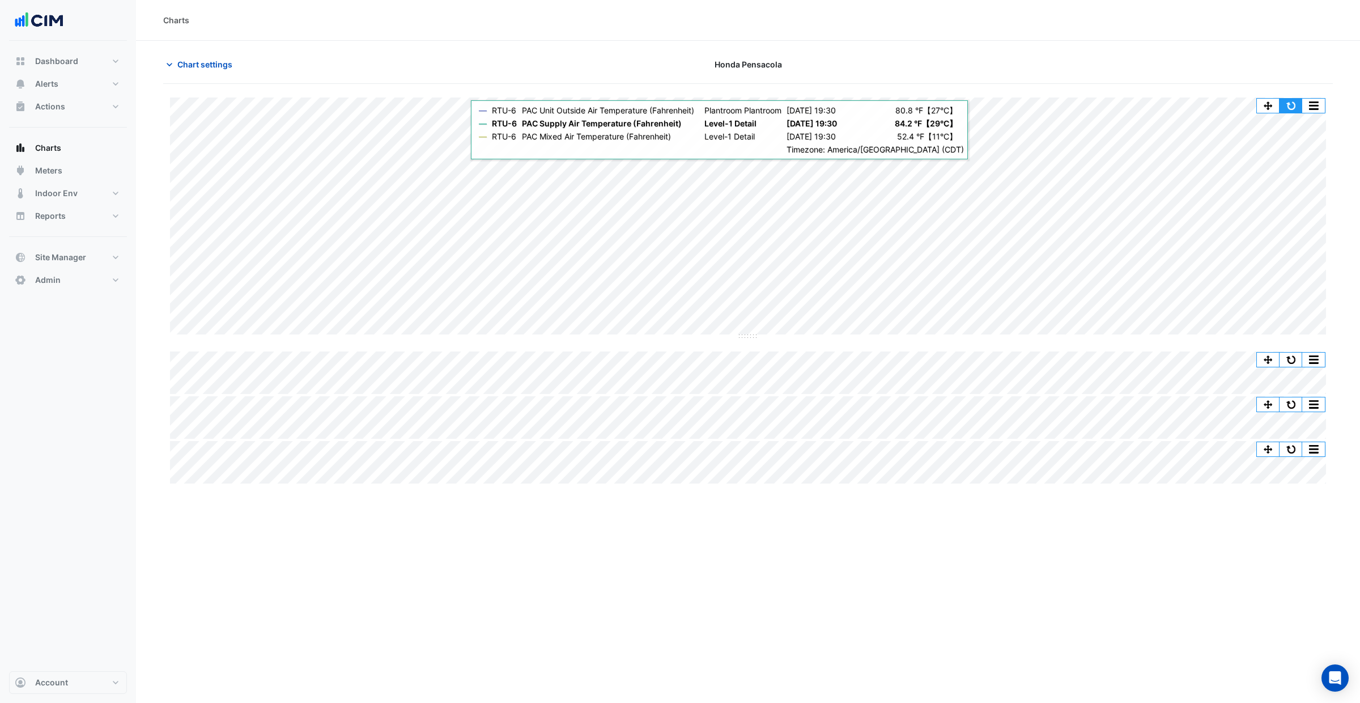
click at [1294, 108] on button "button" at bounding box center [1291, 106] width 23 height 14
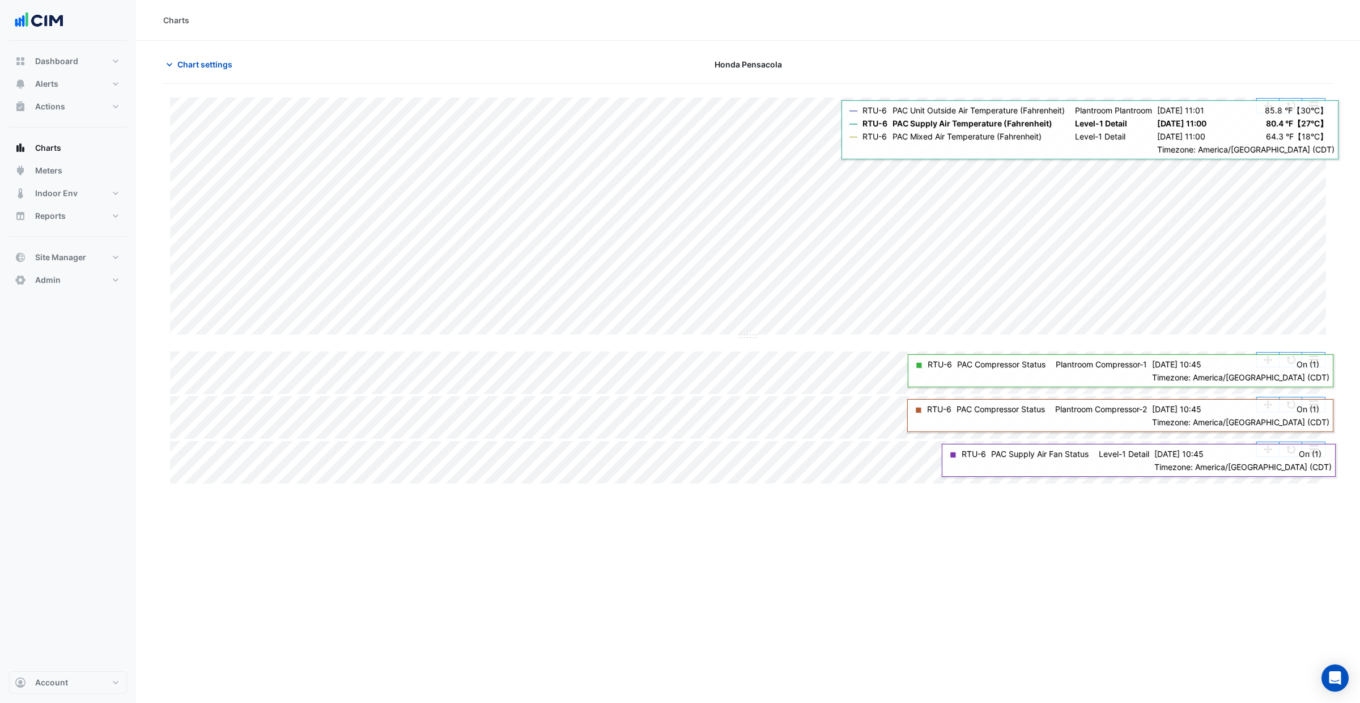
click at [1289, 111] on button "button" at bounding box center [1291, 106] width 23 height 14
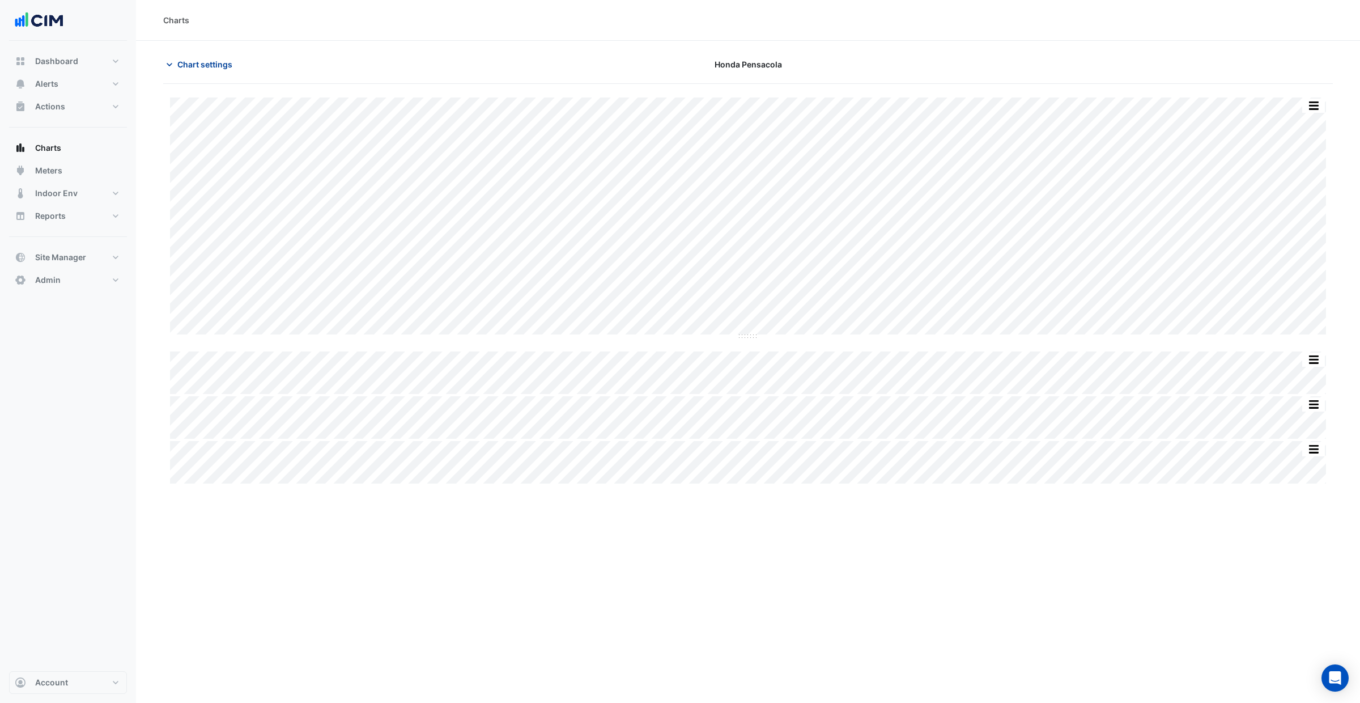
click at [213, 59] on span "Chart settings" at bounding box center [204, 64] width 55 height 12
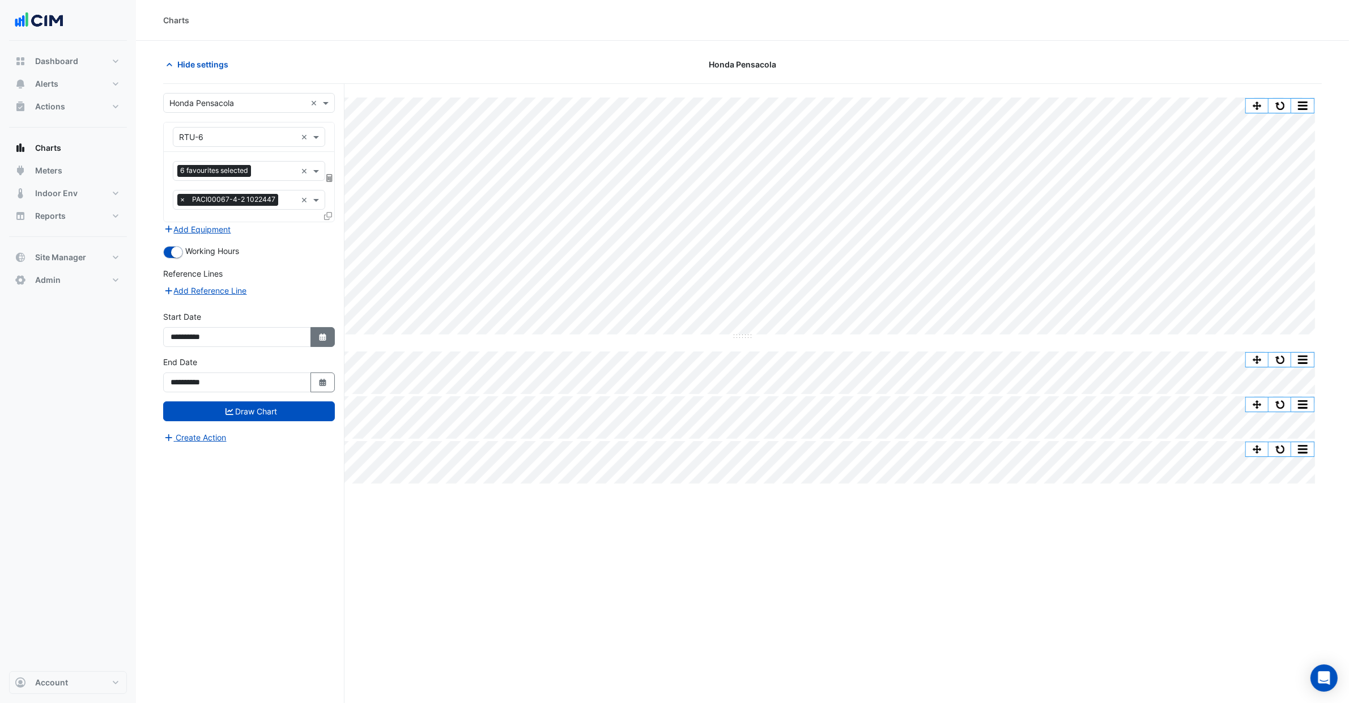
click at [316, 342] on button "Select Date" at bounding box center [323, 337] width 25 height 20
select select "*"
select select "****"
click at [327, 277] on div "Reference Lines" at bounding box center [249, 276] width 172 height 16
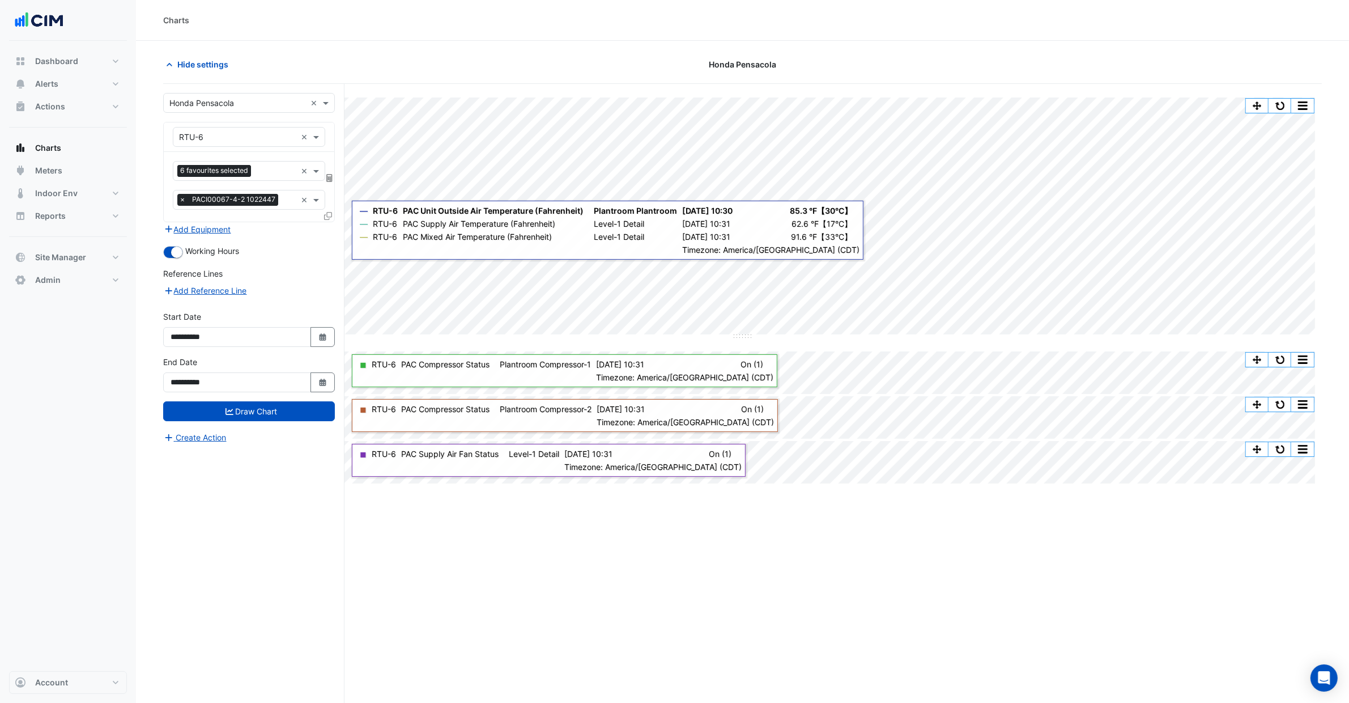
click at [613, 614] on div "Split All Split None Print Save as JPEG Save as PNG Pivot Data Table Export CSV…" at bounding box center [742, 415] width 1159 height 662
click at [207, 230] on button "Add Equipment" at bounding box center [197, 229] width 69 height 13
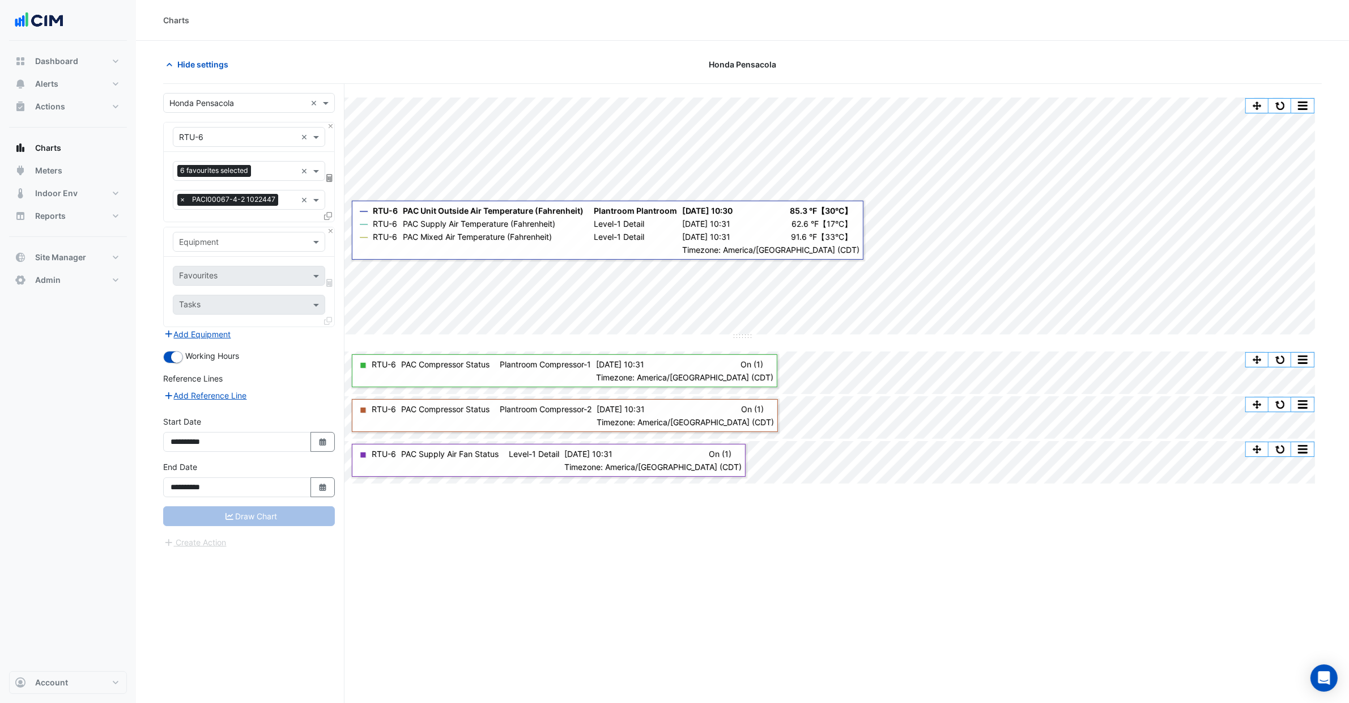
click at [244, 245] on input "text" at bounding box center [237, 242] width 117 height 12
type input "****"
click at [233, 265] on div "Weather" at bounding box center [248, 267] width 151 height 16
click at [248, 278] on input "text" at bounding box center [236, 277] width 114 height 12
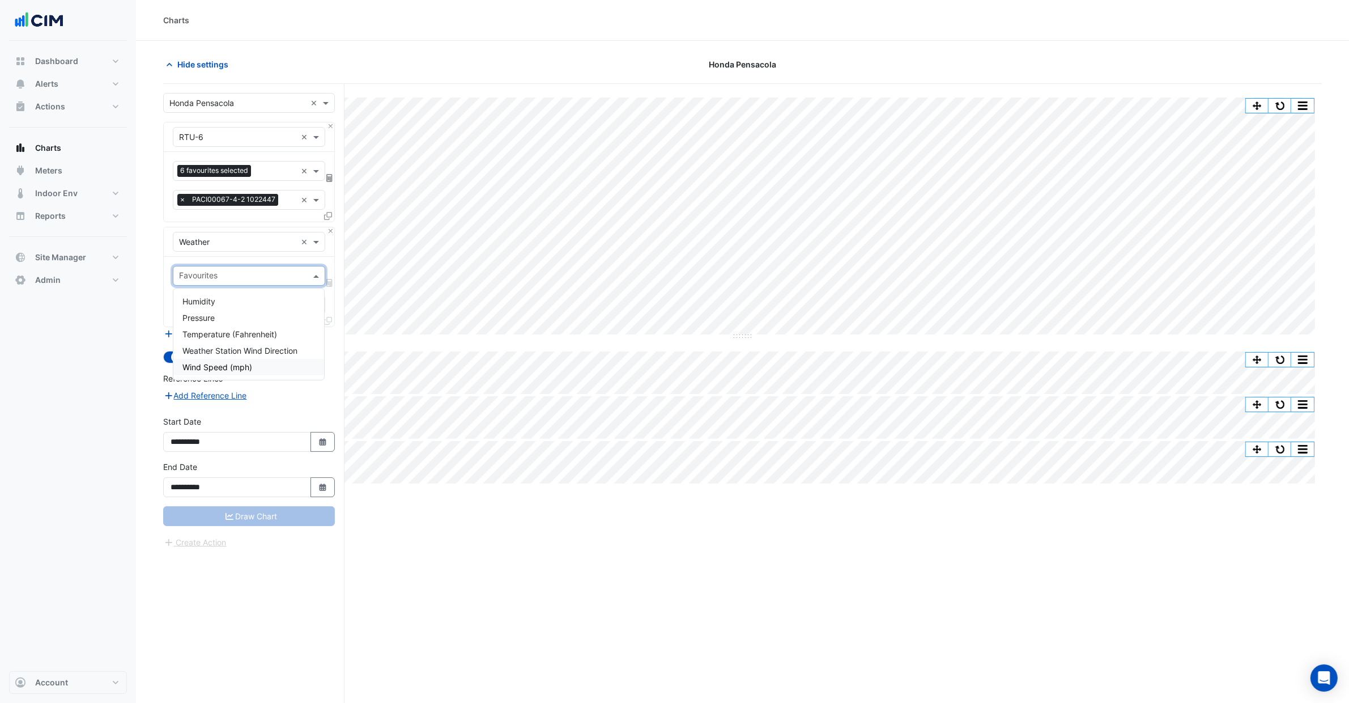
click at [257, 369] on div "Wind Speed (mph)" at bounding box center [248, 367] width 151 height 16
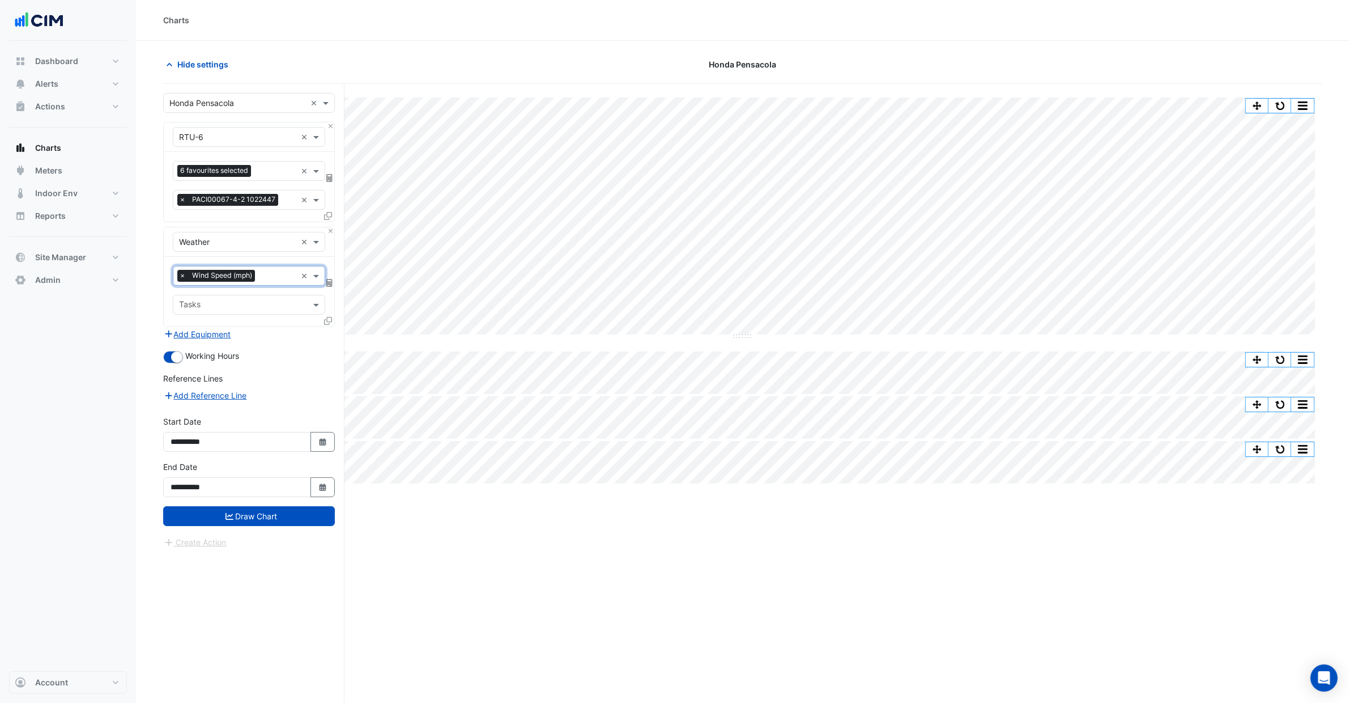
click at [268, 275] on input "text" at bounding box center [278, 277] width 37 height 12
click at [247, 346] on span "Weather Station Wind Direction" at bounding box center [239, 351] width 115 height 10
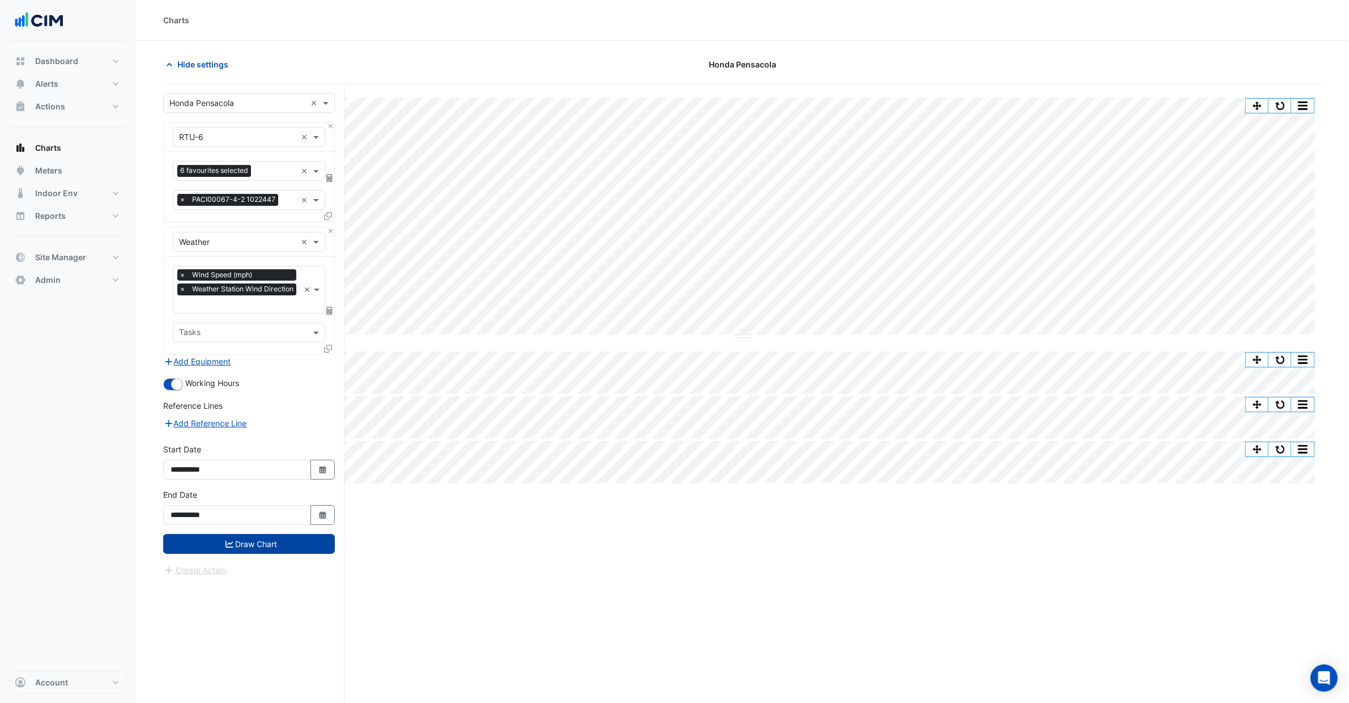
click at [232, 545] on button "Draw Chart" at bounding box center [249, 544] width 172 height 20
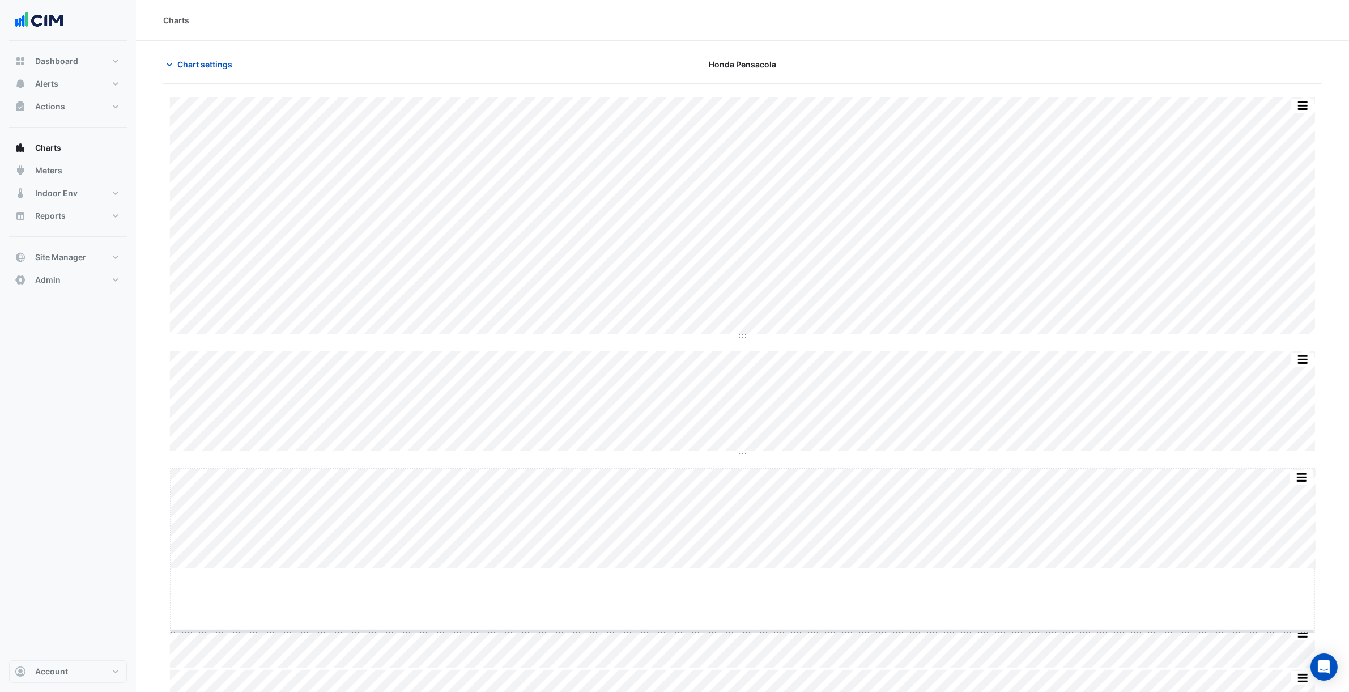
drag, startPoint x: 742, startPoint y: 567, endPoint x: 753, endPoint y: 668, distance: 100.8
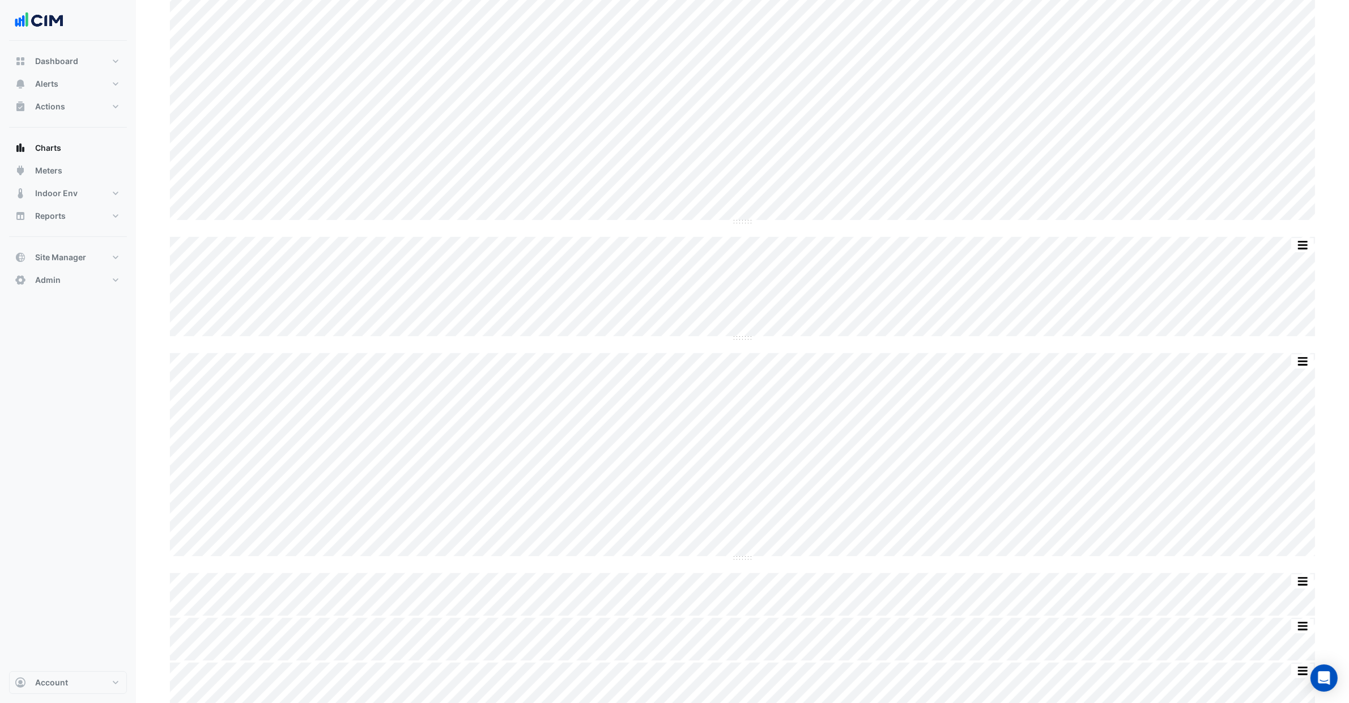
scroll to position [119, 0]
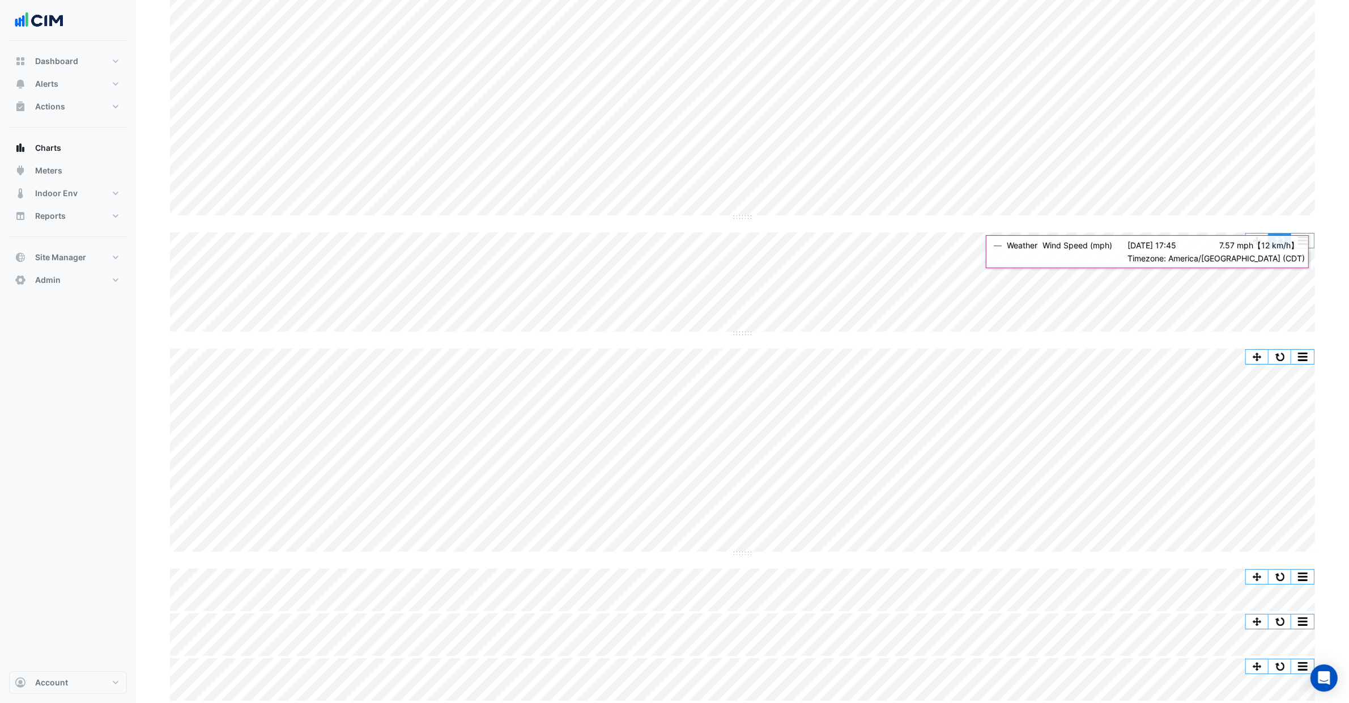
click at [1285, 242] on button "button" at bounding box center [1280, 241] width 23 height 14
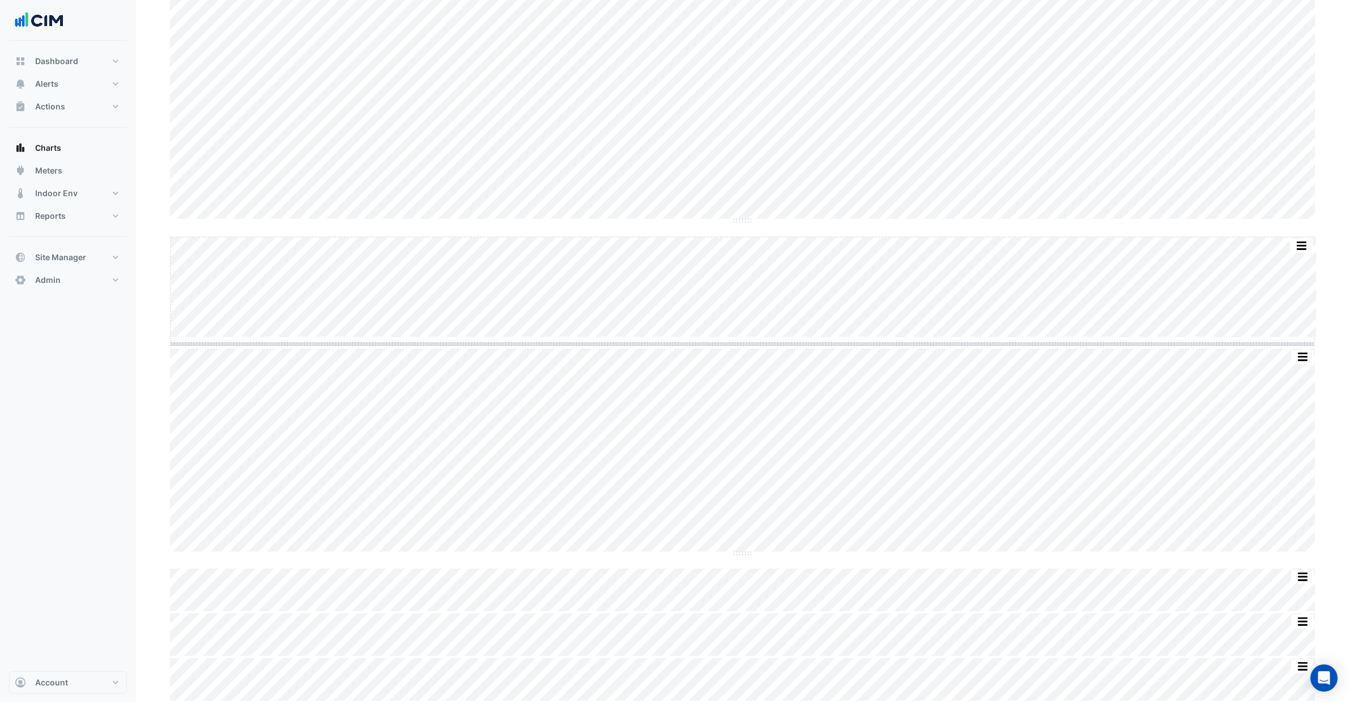
scroll to position [116, 0]
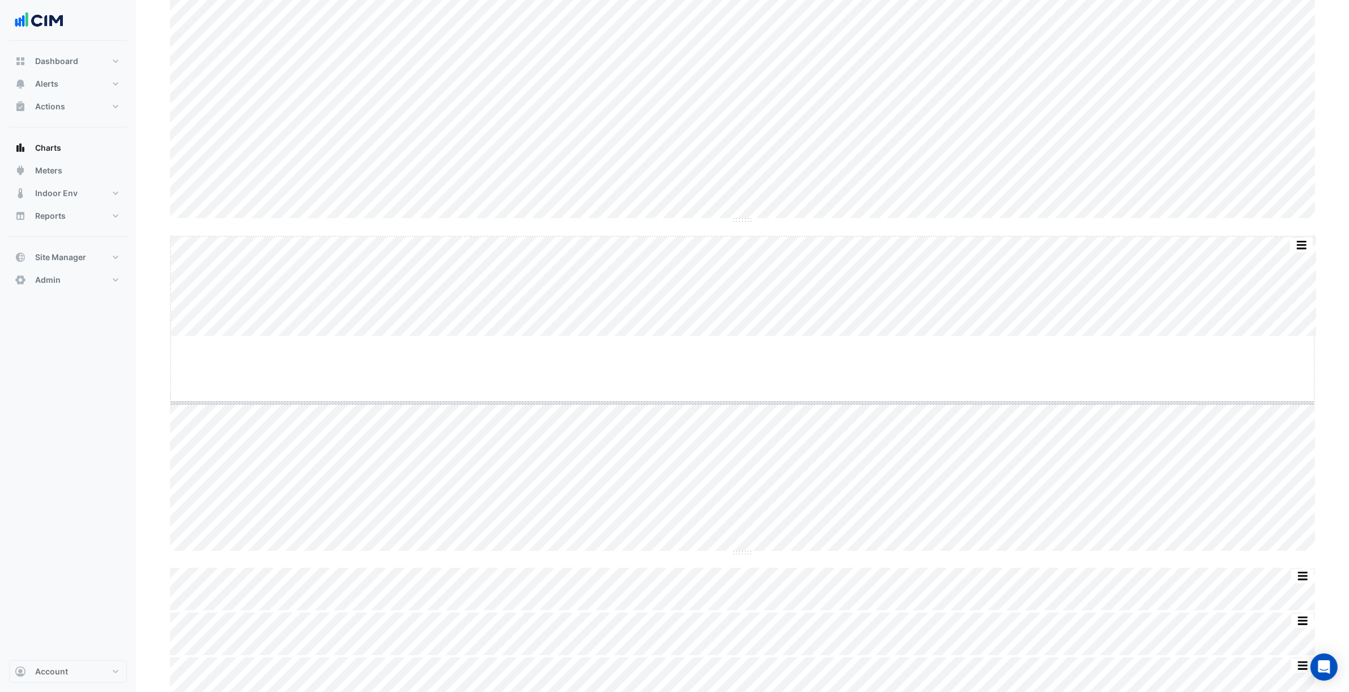
drag, startPoint x: 744, startPoint y: 333, endPoint x: 759, endPoint y: 399, distance: 68.1
drag, startPoint x: 747, startPoint y: 220, endPoint x: 761, endPoint y: 345, distance: 125.4
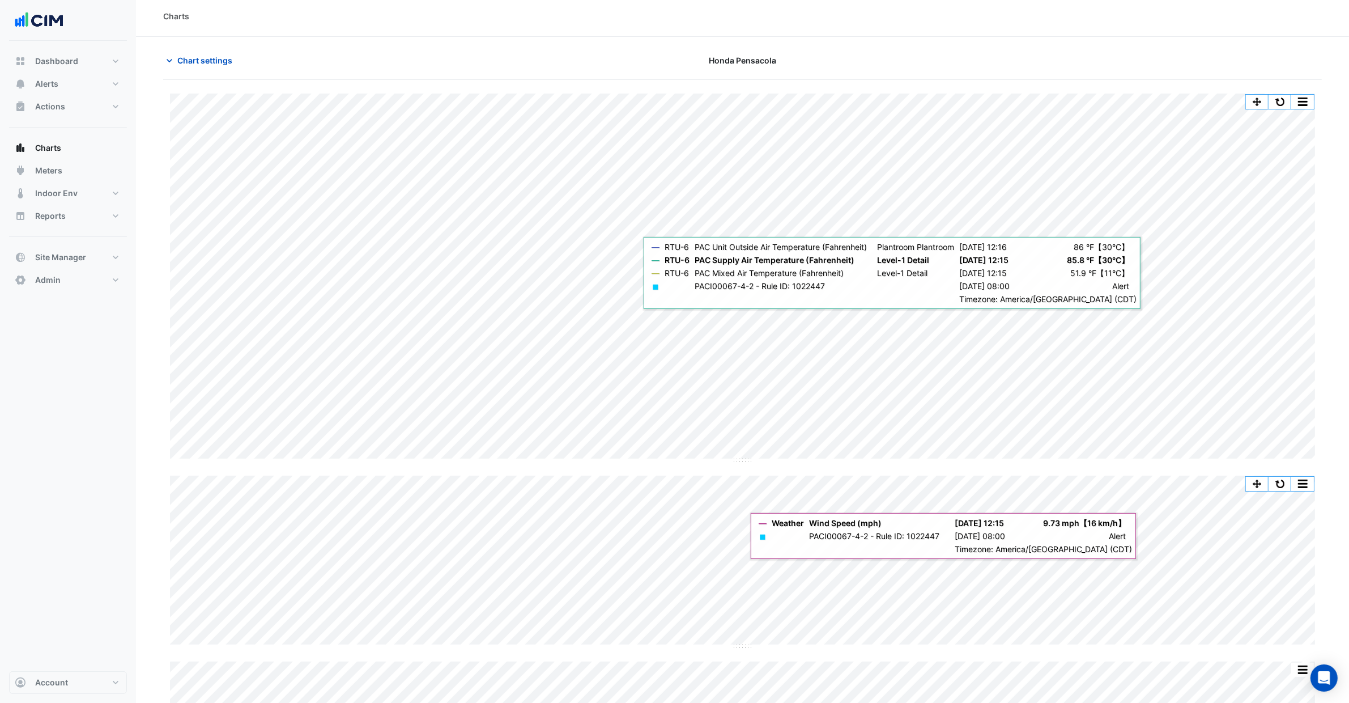
scroll to position [0, 0]
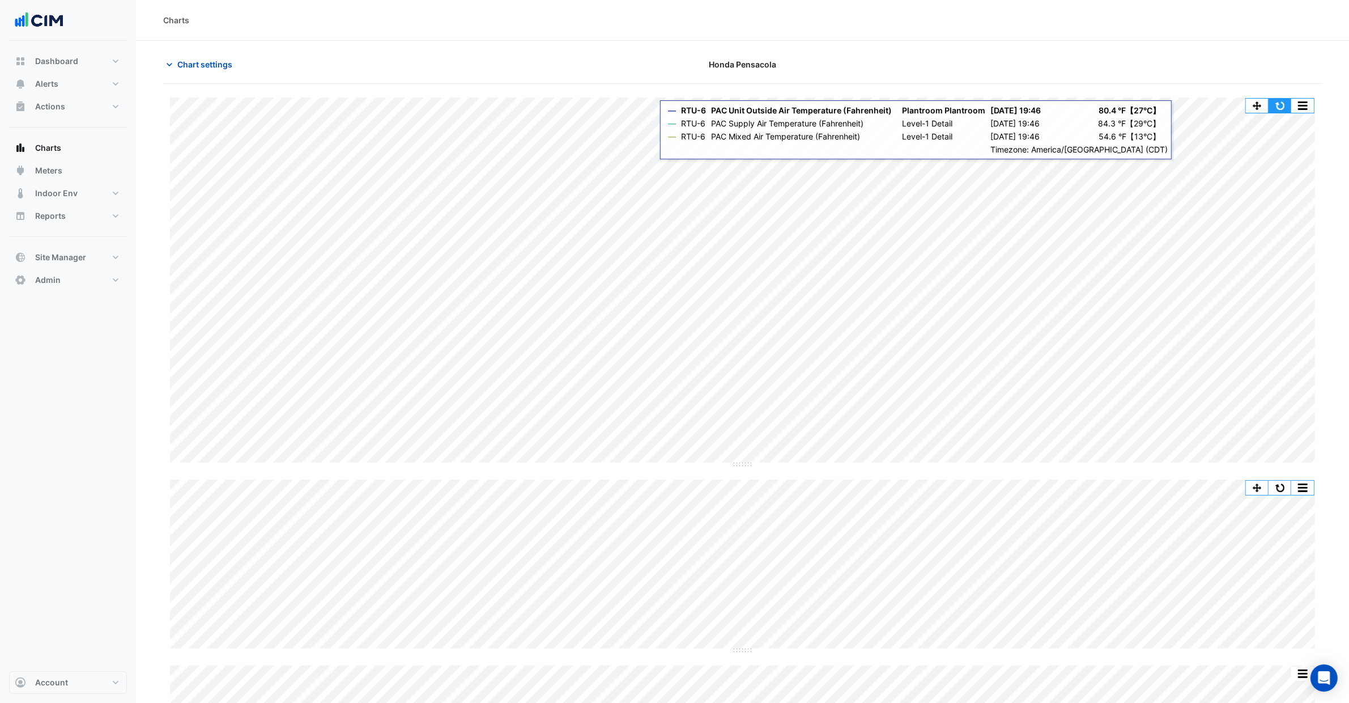
click at [1282, 100] on button "button" at bounding box center [1280, 106] width 23 height 14
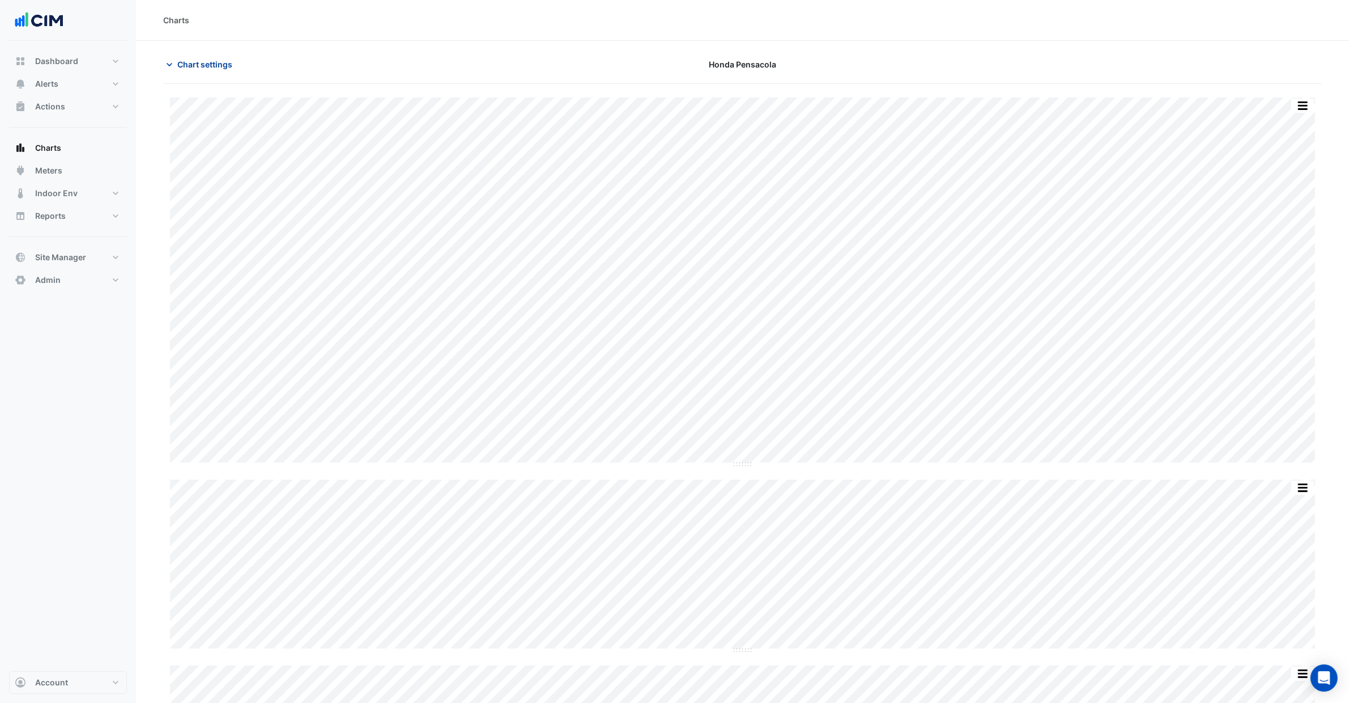
drag, startPoint x: 221, startPoint y: 61, endPoint x: 227, endPoint y: 63, distance: 6.1
click at [221, 61] on span "Chart settings" at bounding box center [204, 64] width 55 height 12
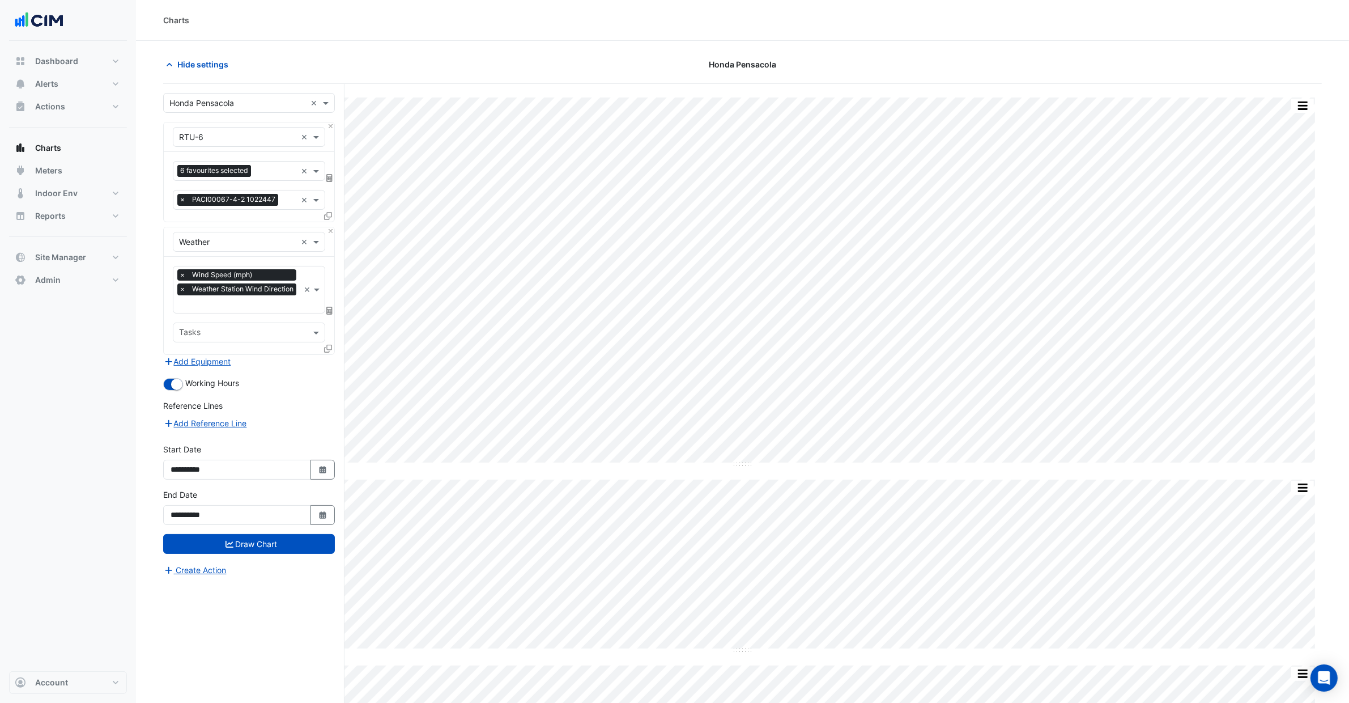
click at [270, 180] on div "6 favourites selected ×" at bounding box center [249, 171] width 152 height 20
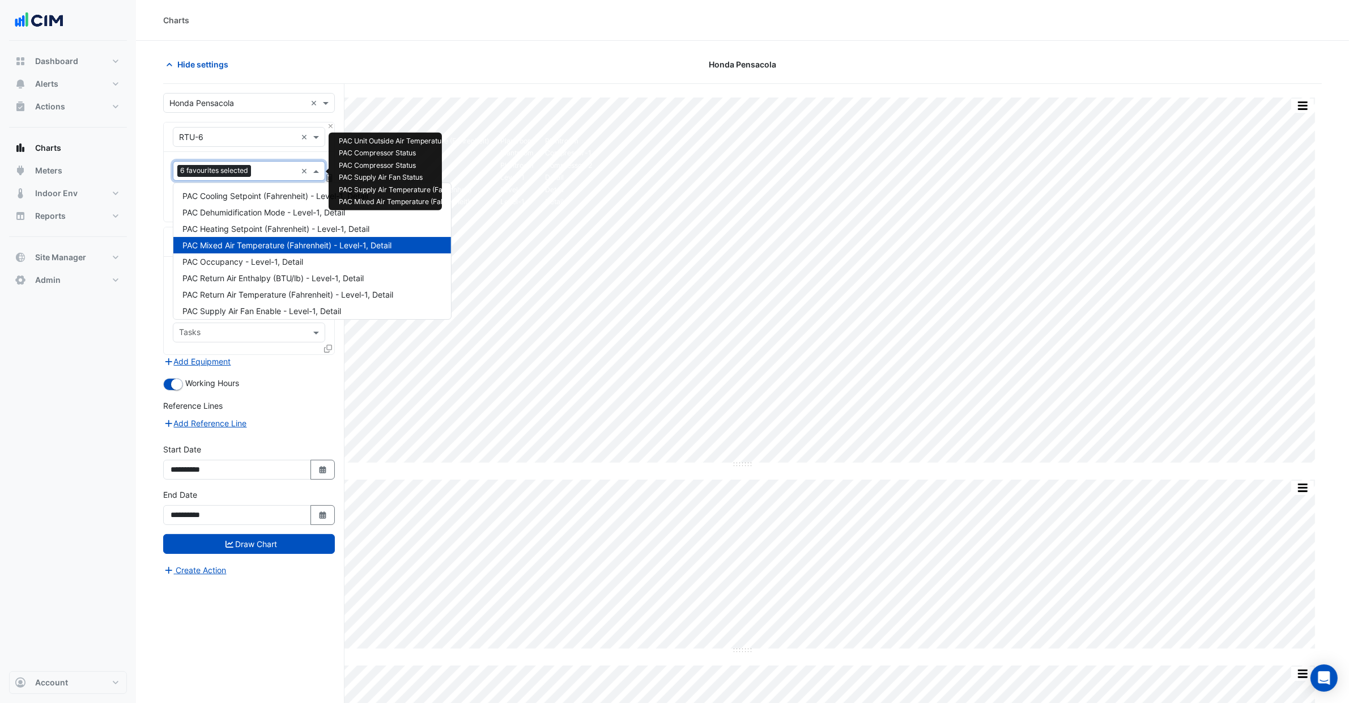
type input "*"
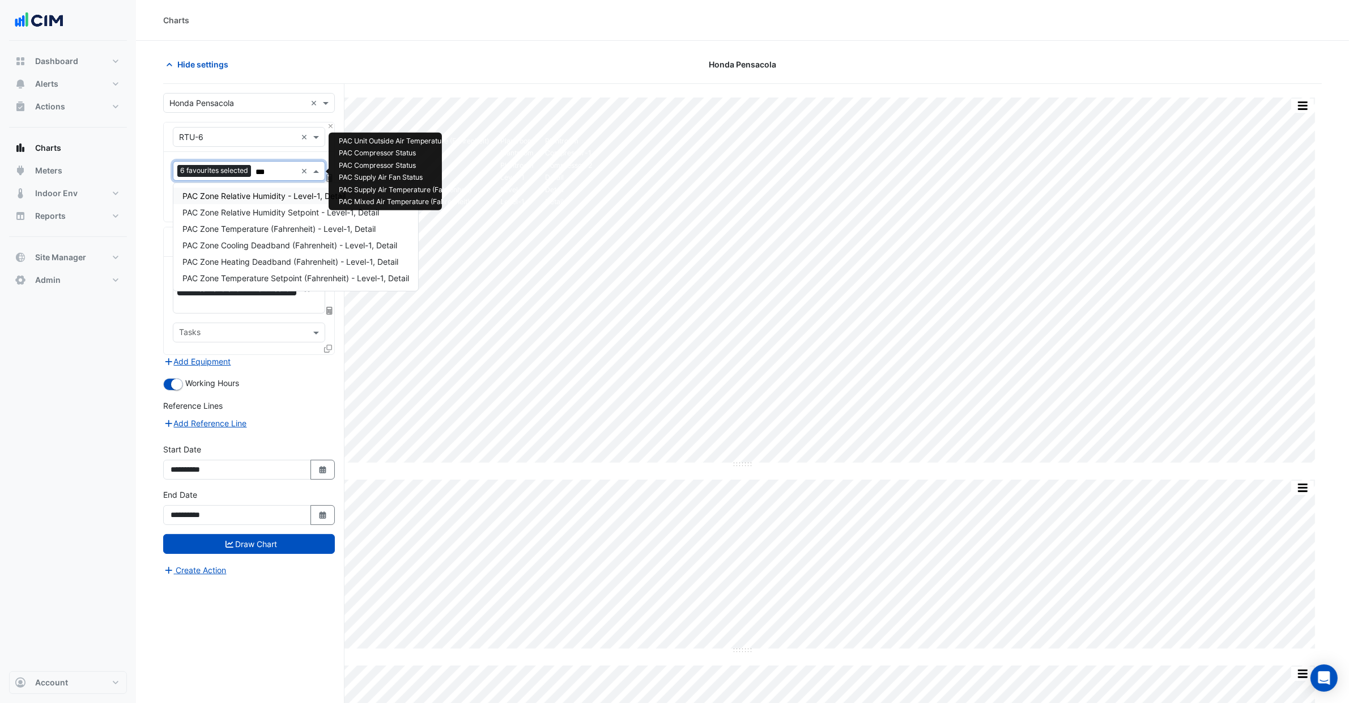
type input "****"
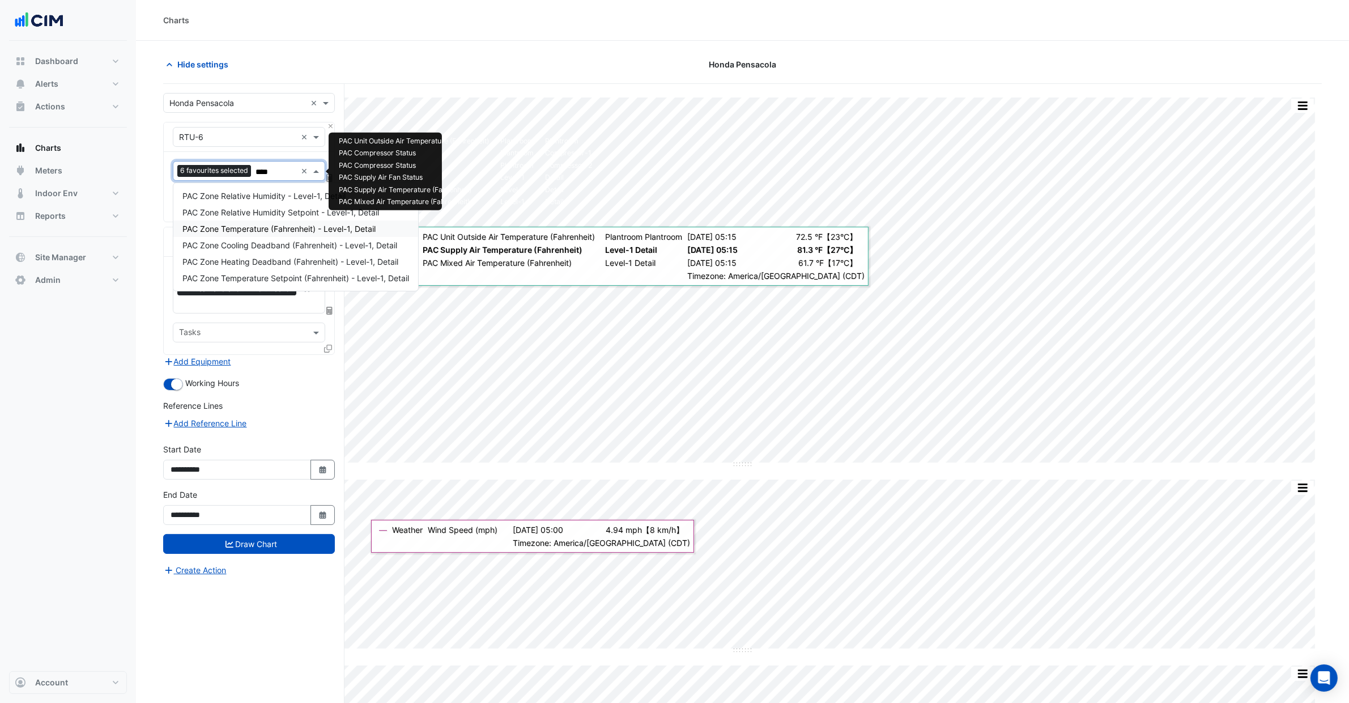
click at [334, 228] on span "PAC Zone Temperature (Fahrenheit) - Level-1, Detail" at bounding box center [278, 229] width 193 height 10
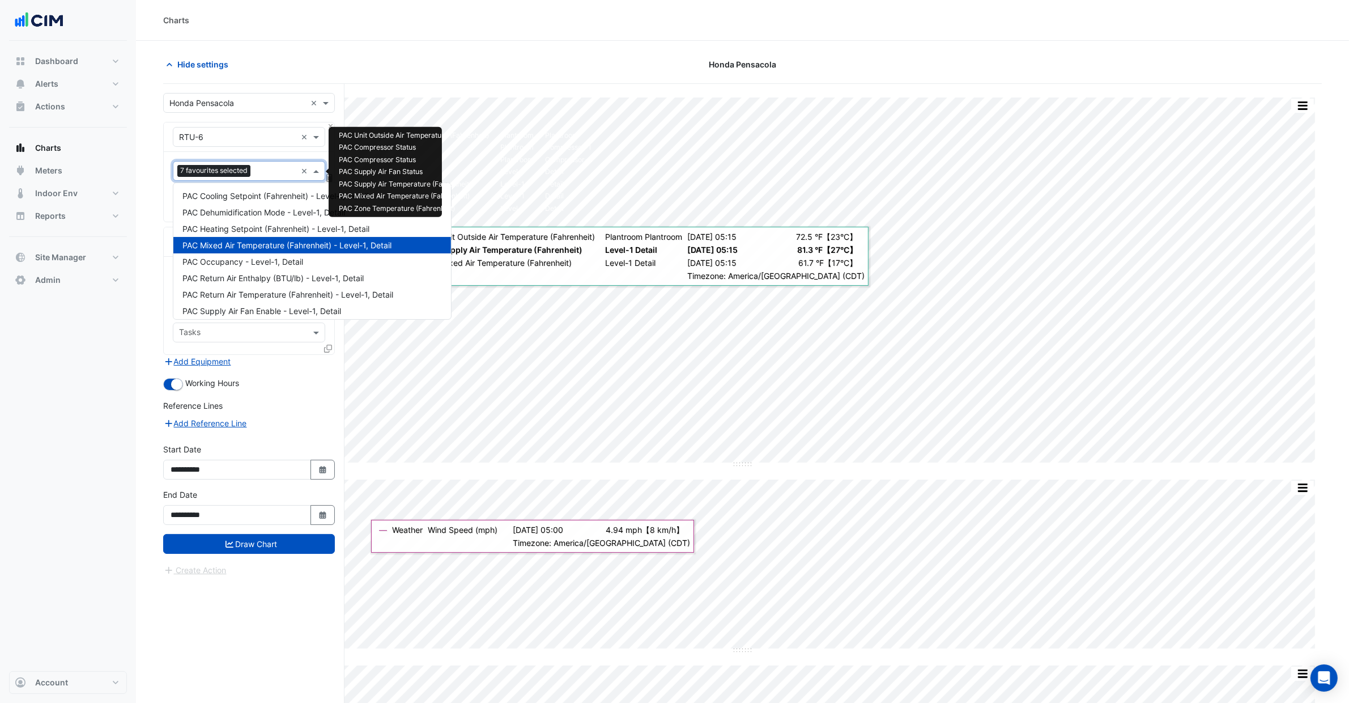
click at [260, 177] on input "text" at bounding box center [275, 172] width 41 height 12
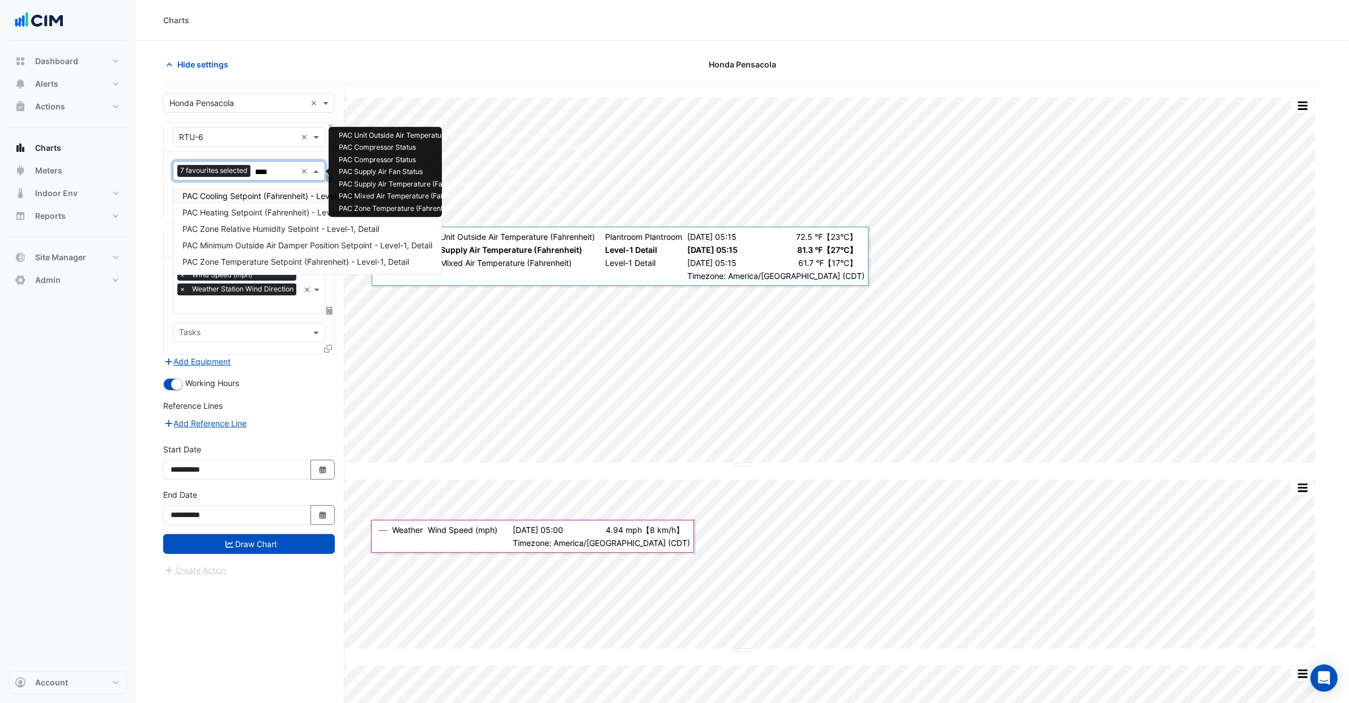
type input "*****"
click at [301, 267] on div "PAC Zone Temperature Setpoint (Fahrenheit) - Level-1, Detail" at bounding box center [307, 261] width 268 height 16
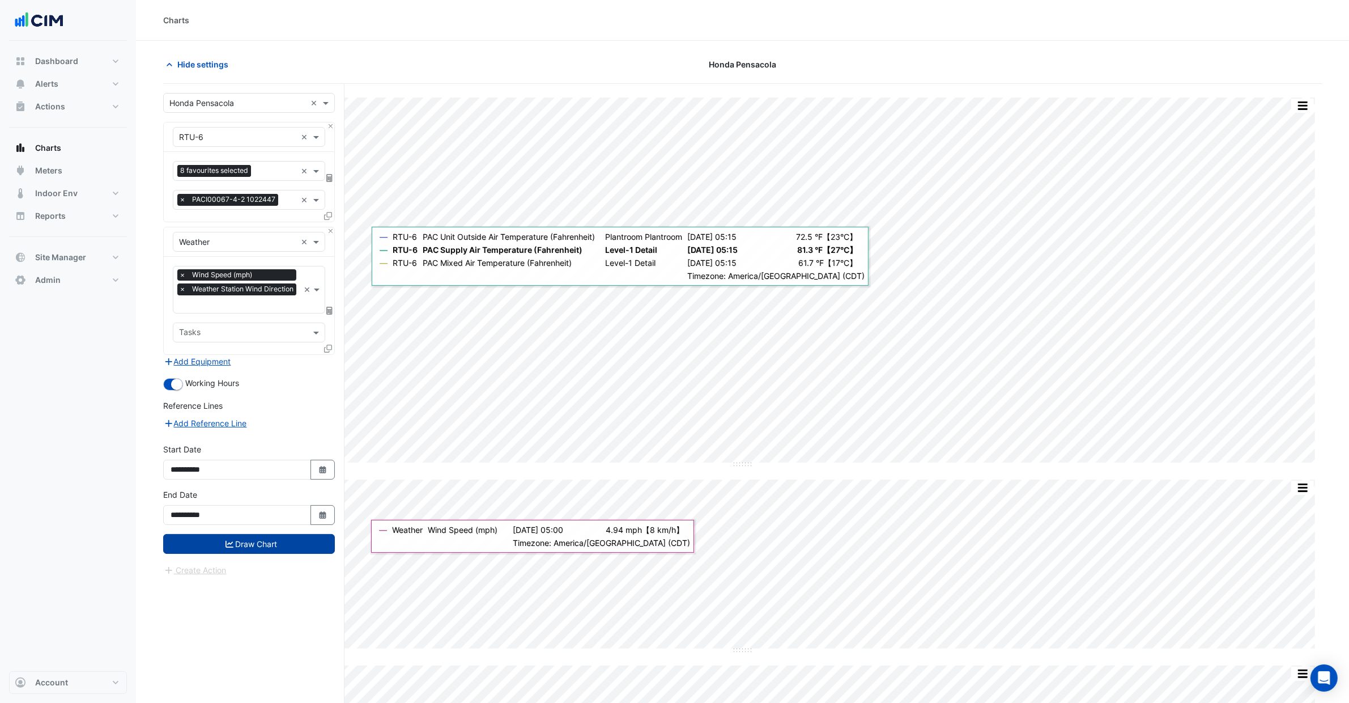
click at [306, 551] on button "Draw Chart" at bounding box center [249, 544] width 172 height 20
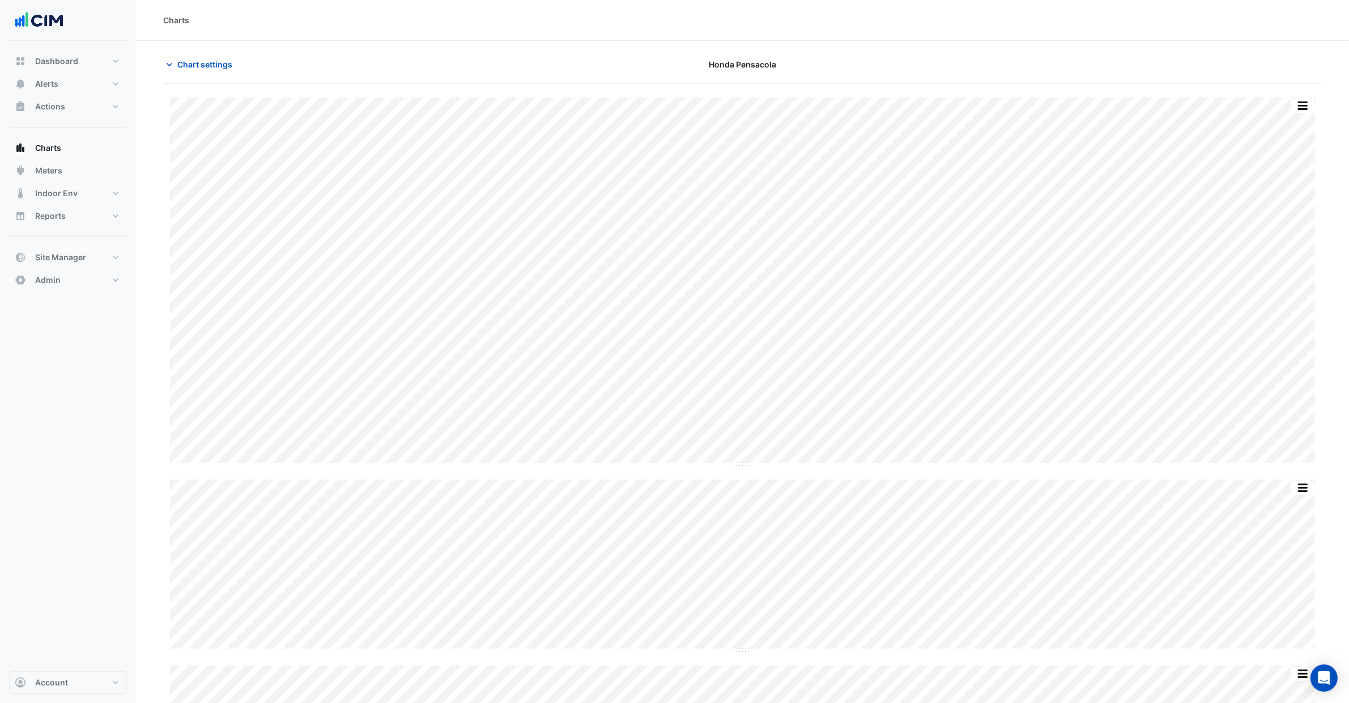
click at [359, 463] on div "Split by Equip Split All Split None Print Save as JPEG Save as PNG Pivot Data T…" at bounding box center [742, 281] width 1145 height 368
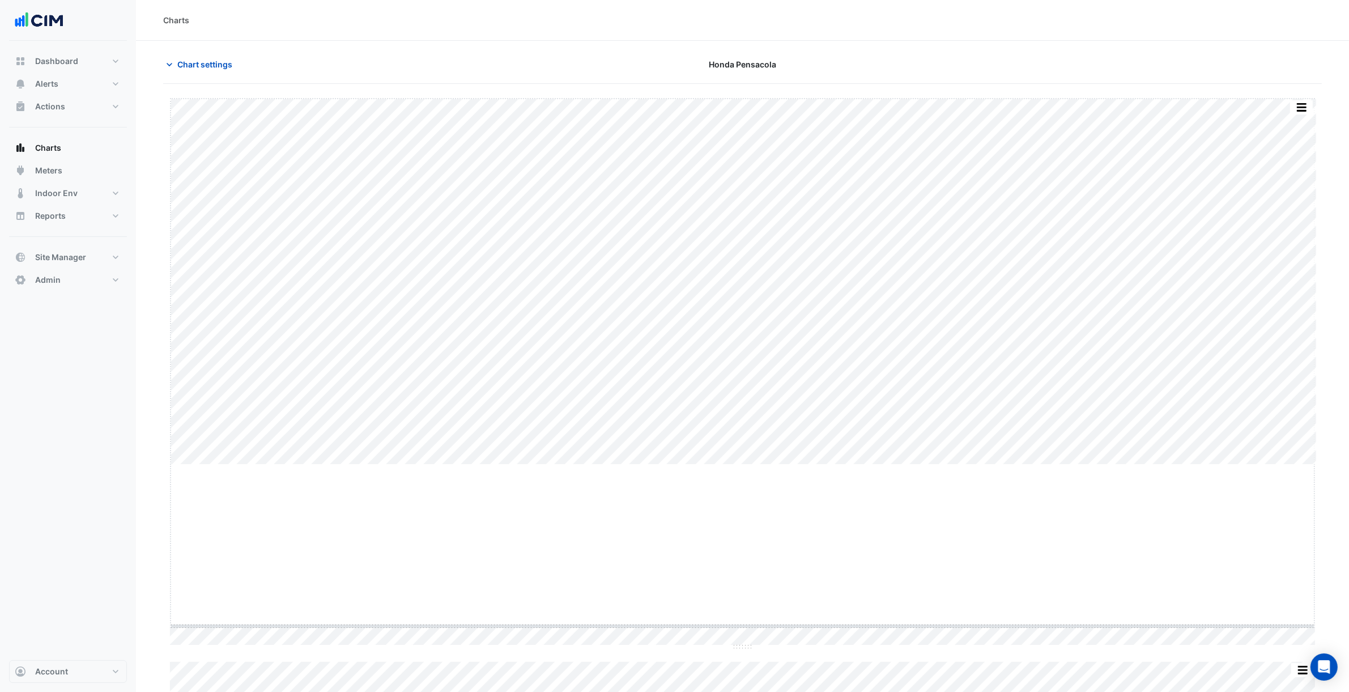
drag, startPoint x: 742, startPoint y: 464, endPoint x: 746, endPoint y: 617, distance: 153.6
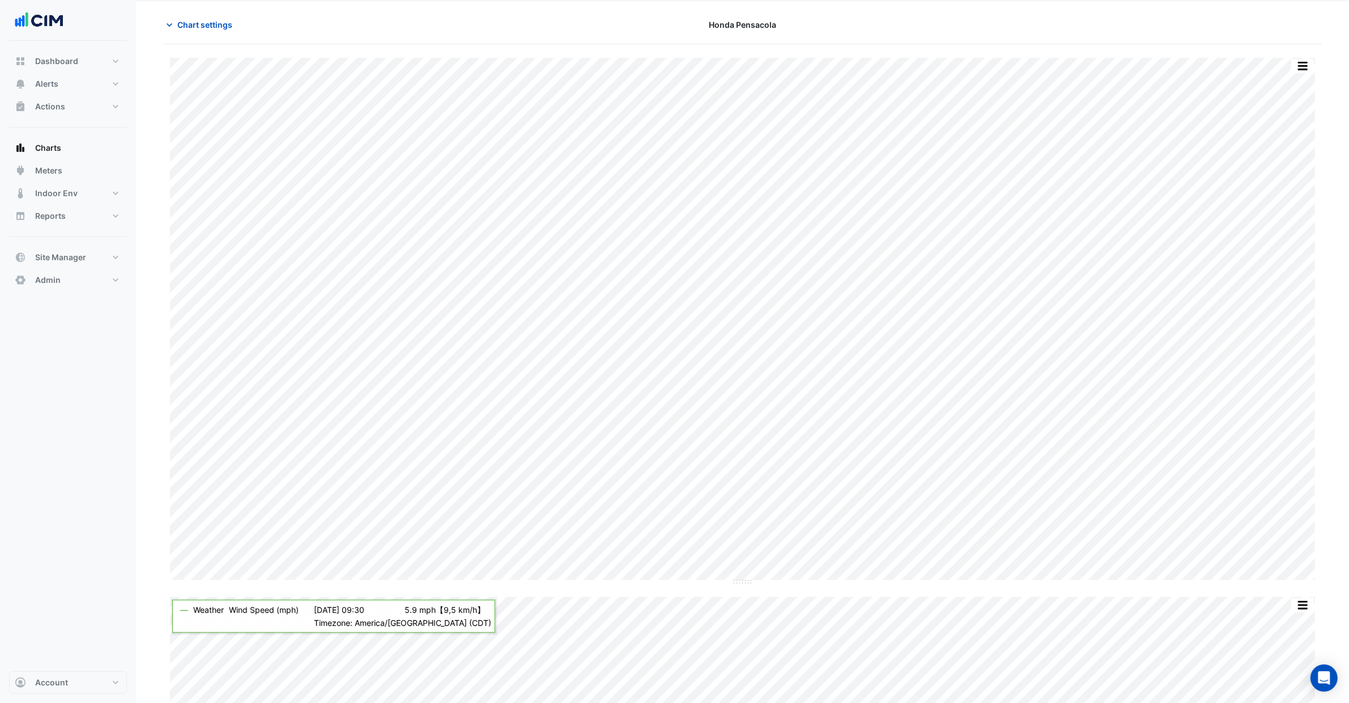
scroll to position [37, 0]
